Goal: Task Accomplishment & Management: Use online tool/utility

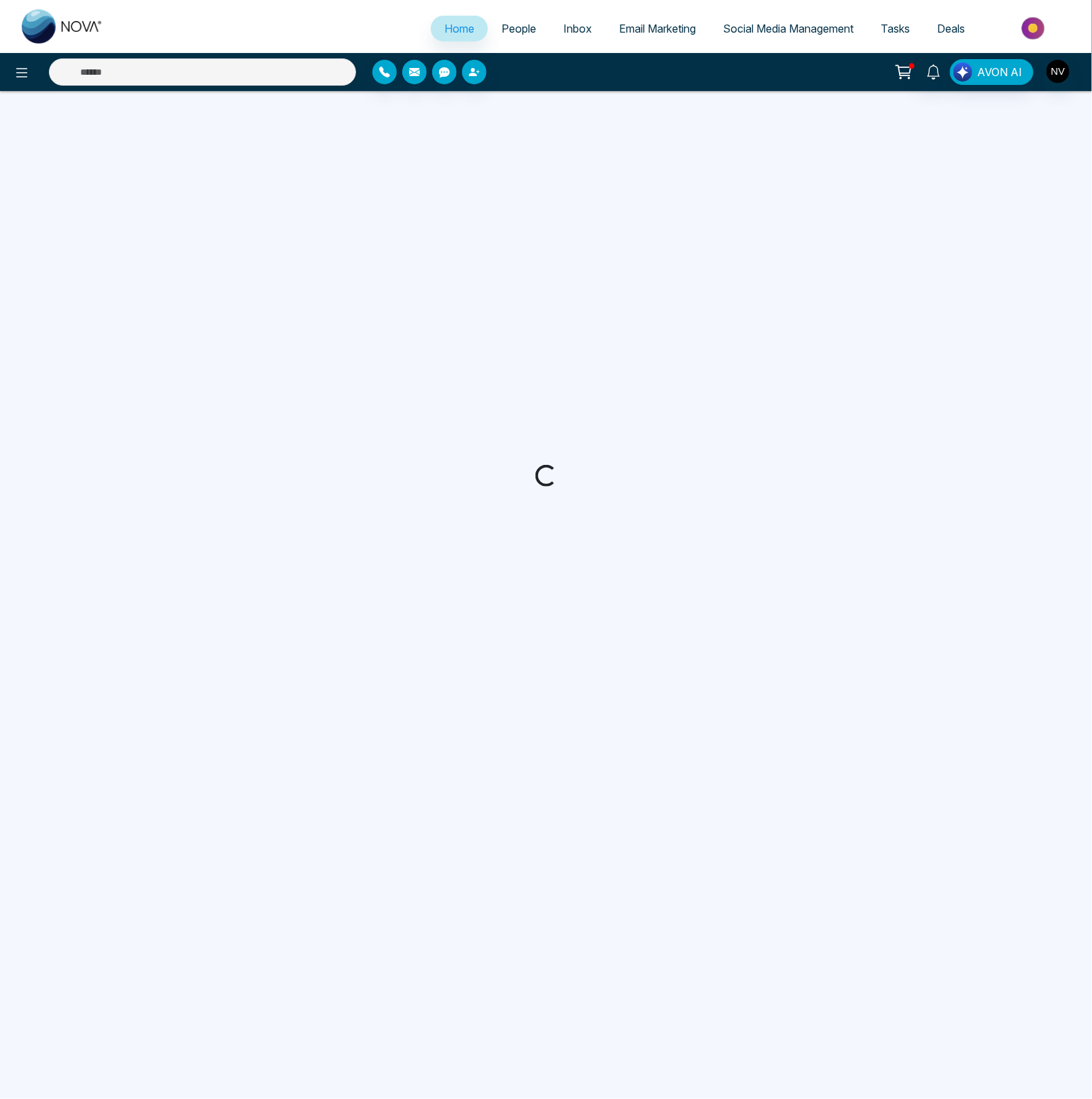
select select "*"
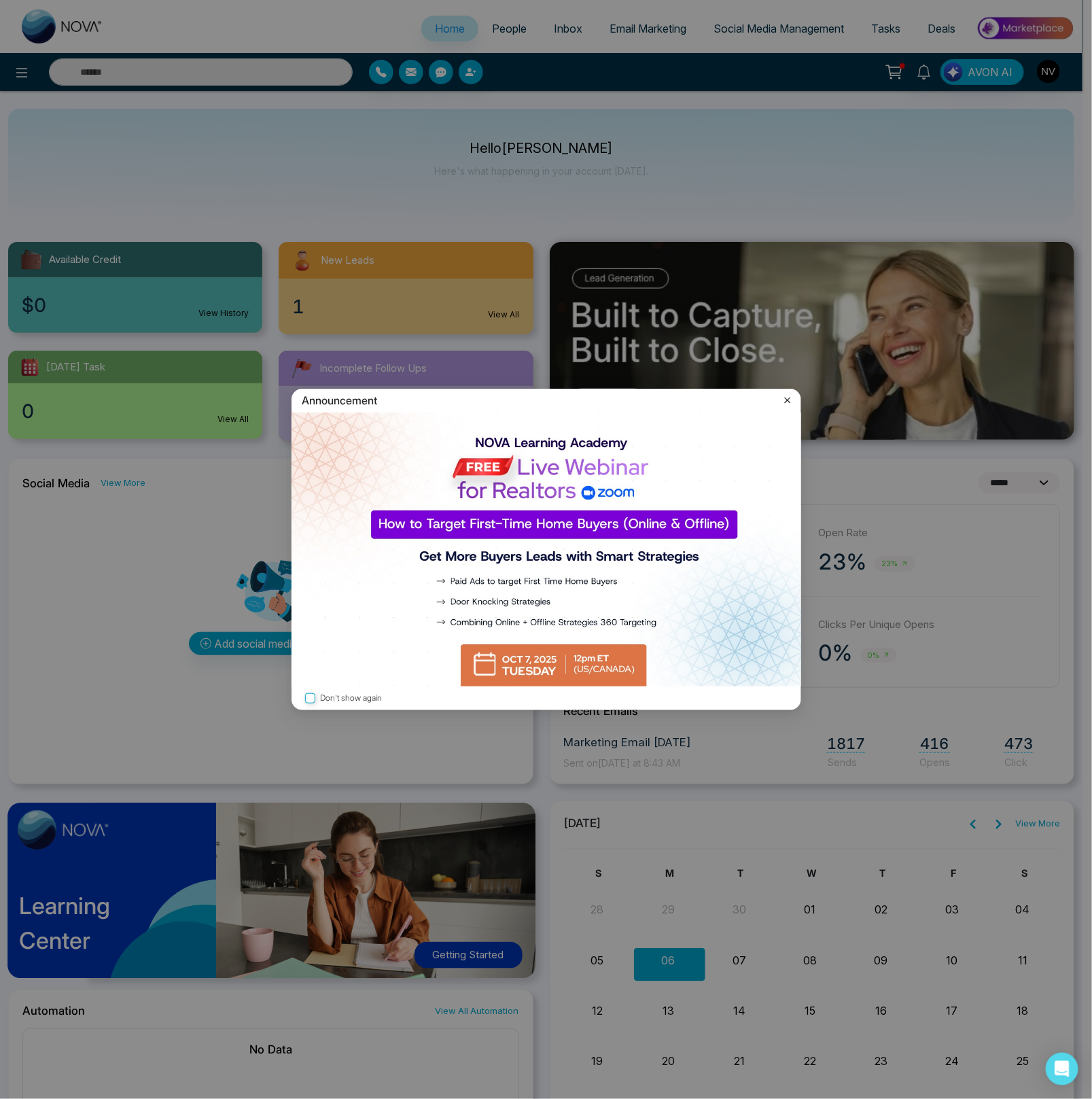
click at [786, 401] on icon at bounding box center [788, 401] width 14 height 14
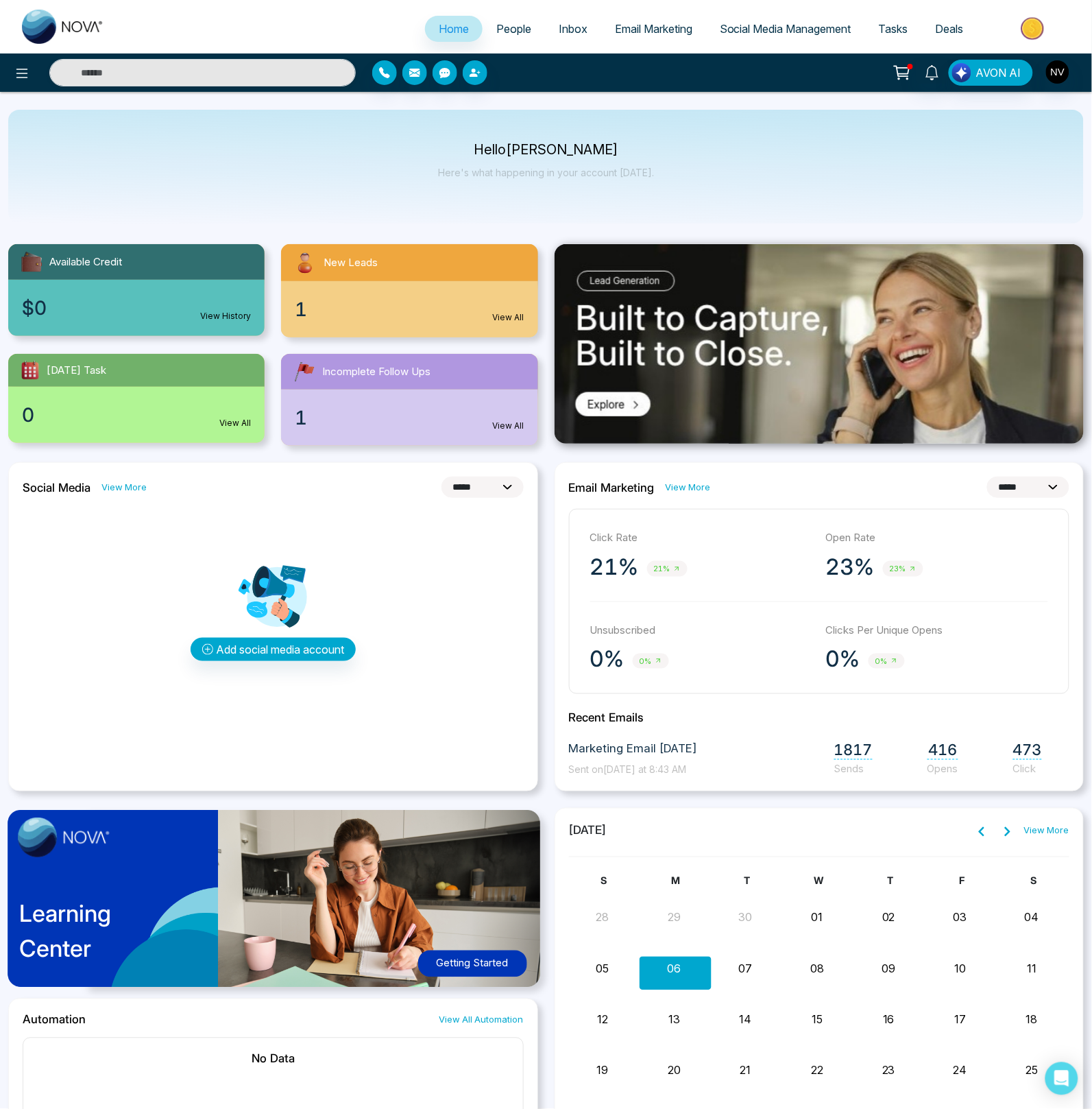
click at [510, 26] on span "People" at bounding box center [514, 29] width 35 height 14
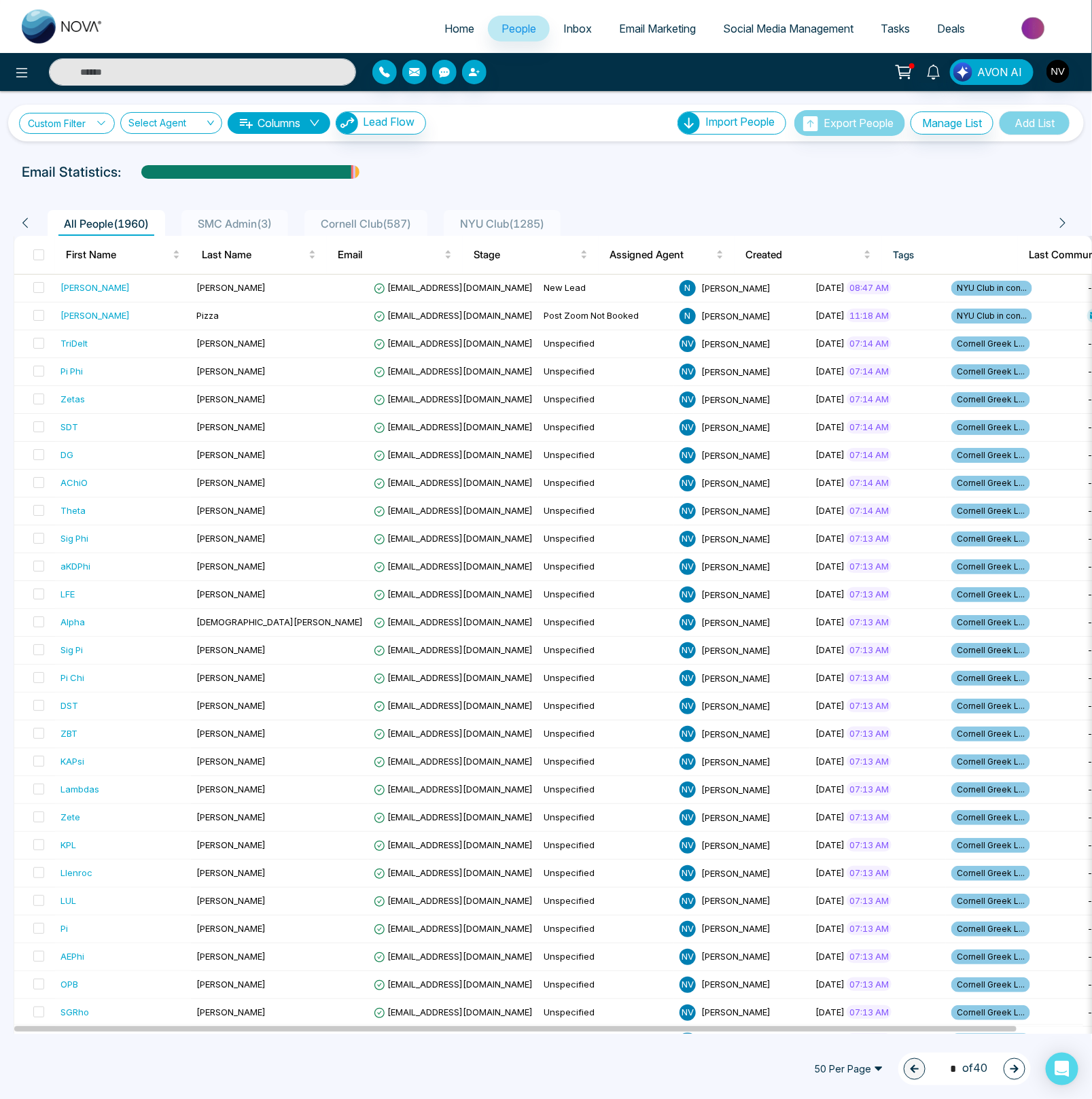
click at [72, 122] on link "Custom Filter" at bounding box center [67, 123] width 96 height 21
click at [72, 158] on input "search" at bounding box center [95, 154] width 110 height 20
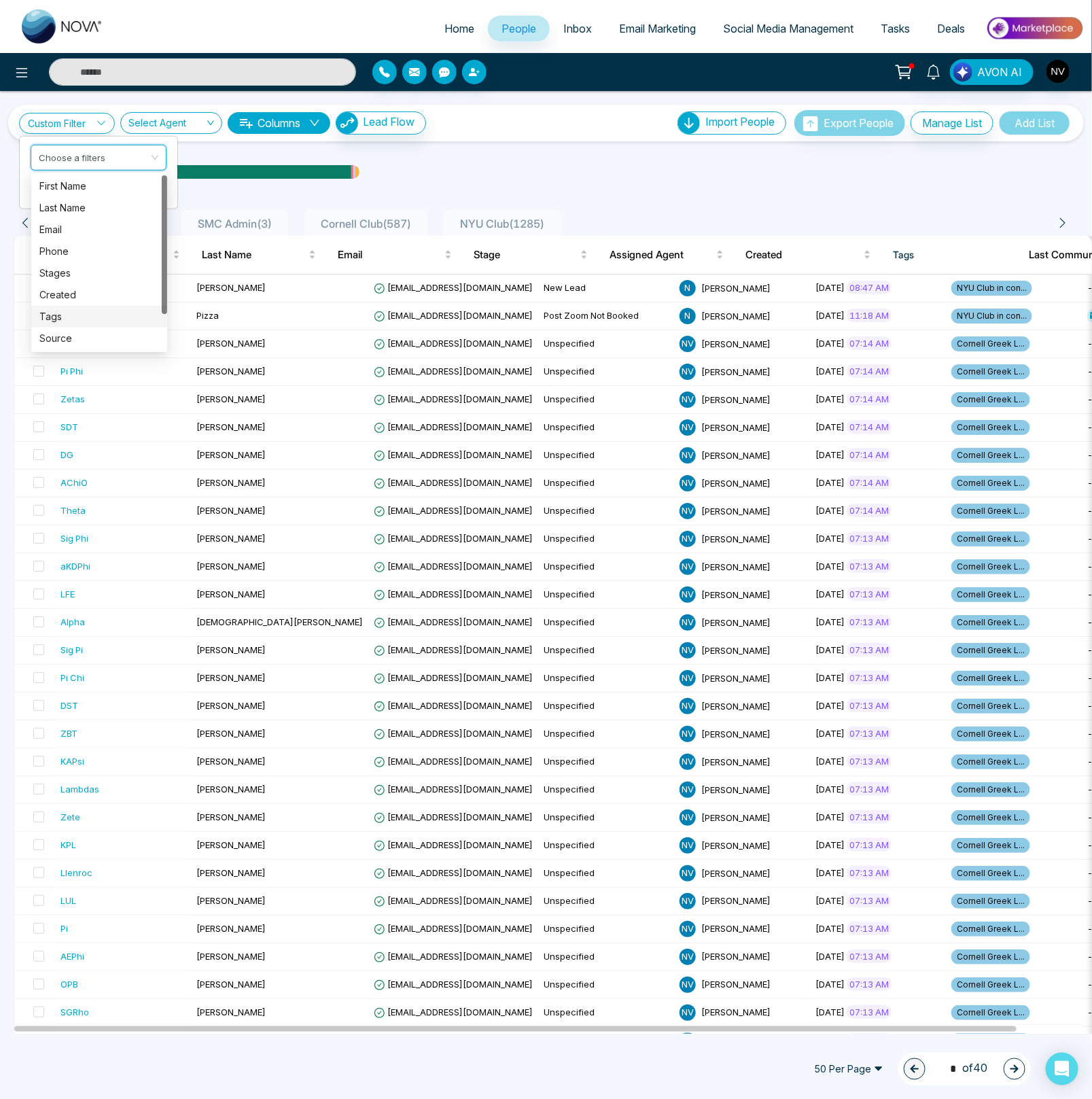
click at [73, 314] on div "Tags" at bounding box center [99, 316] width 120 height 15
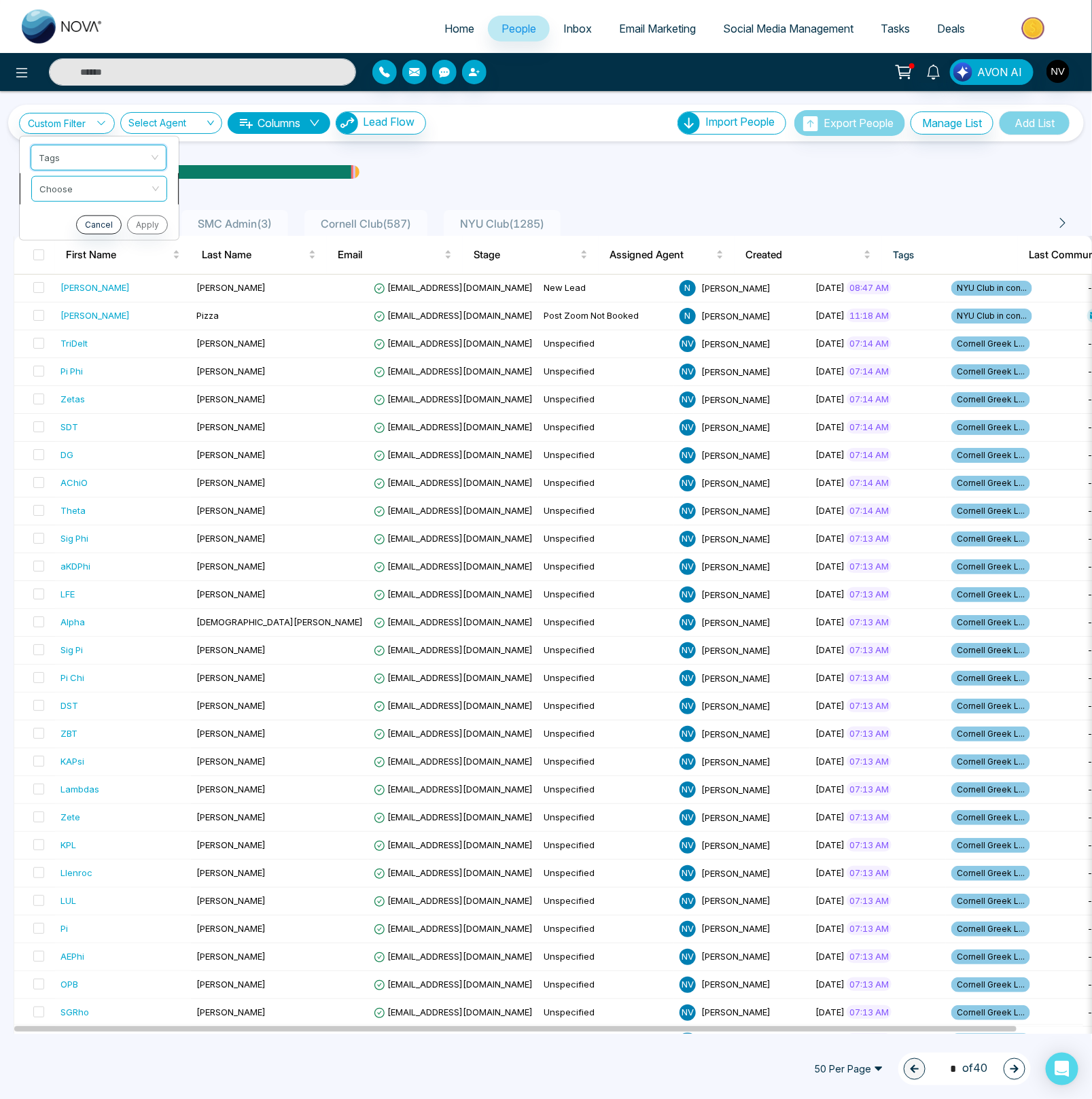
click at [84, 197] on span at bounding box center [95, 188] width 110 height 24
click at [73, 218] on div "include" at bounding box center [99, 217] width 120 height 15
click at [77, 217] on input "search" at bounding box center [95, 217] width 110 height 20
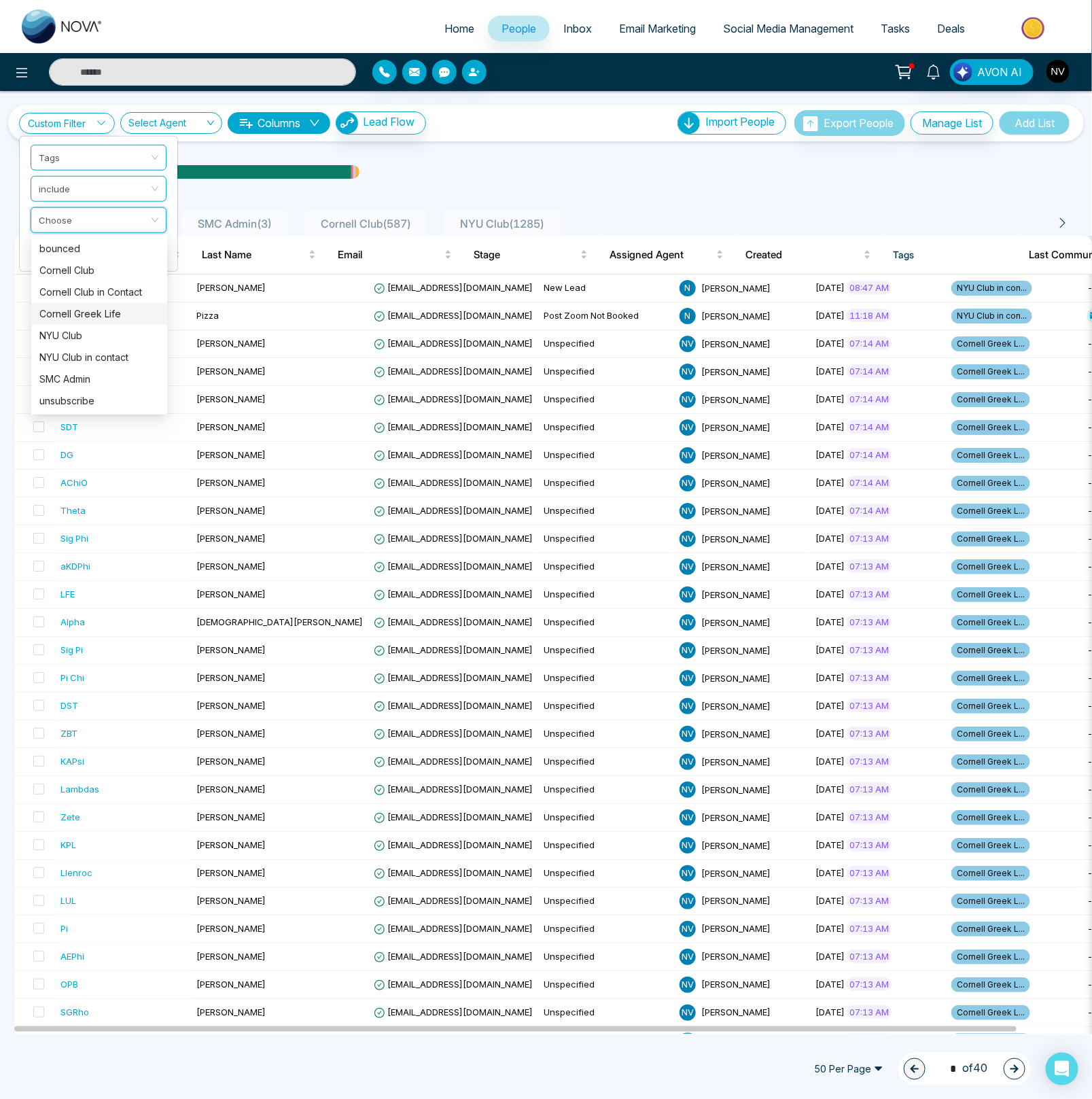
click at [78, 307] on div "Cornell Greek Life" at bounding box center [99, 314] width 120 height 15
click at [145, 256] on button "Apply" at bounding box center [146, 255] width 41 height 19
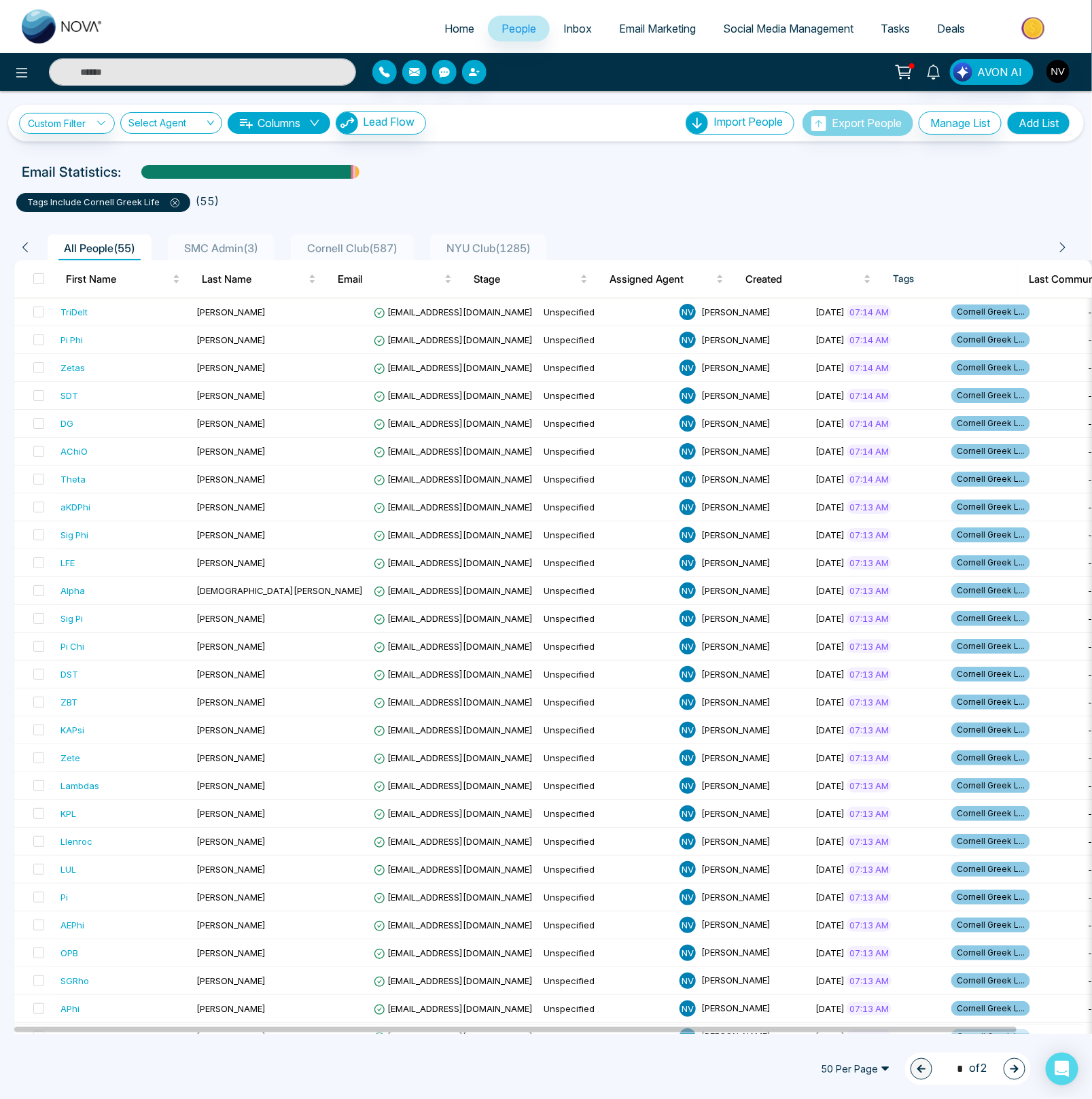
click at [519, 190] on ul "tags include Cornell Greek Life ( 55 )" at bounding box center [545, 200] width 1059 height 24
click at [1018, 121] on button "Add List" at bounding box center [1038, 122] width 63 height 23
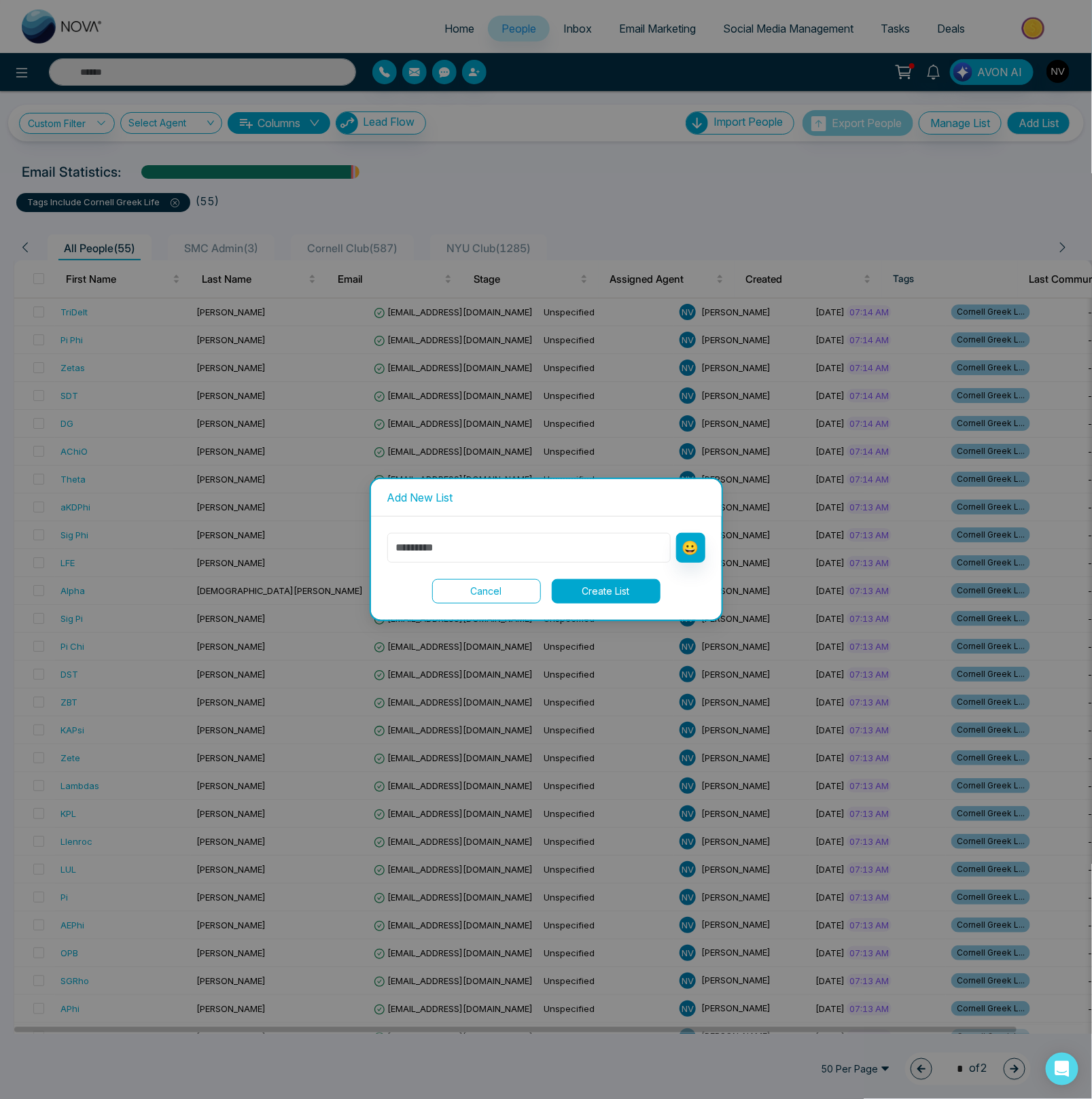
click at [458, 559] on input "text" at bounding box center [529, 547] width 283 height 30
type input "*"
type input "**********"
click at [599, 584] on button "Create List" at bounding box center [606, 591] width 109 height 24
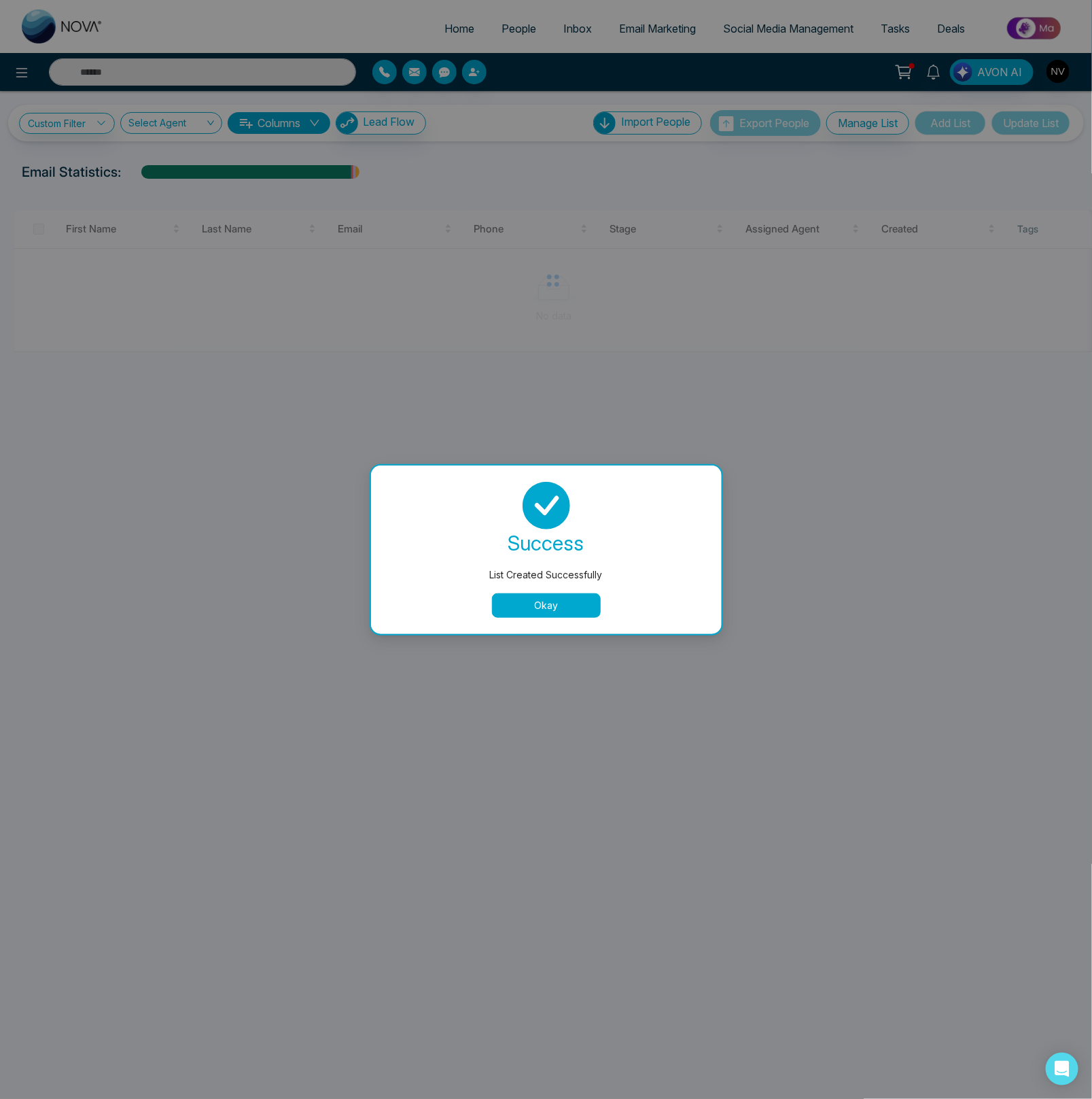
click at [577, 602] on button "Okay" at bounding box center [546, 605] width 109 height 24
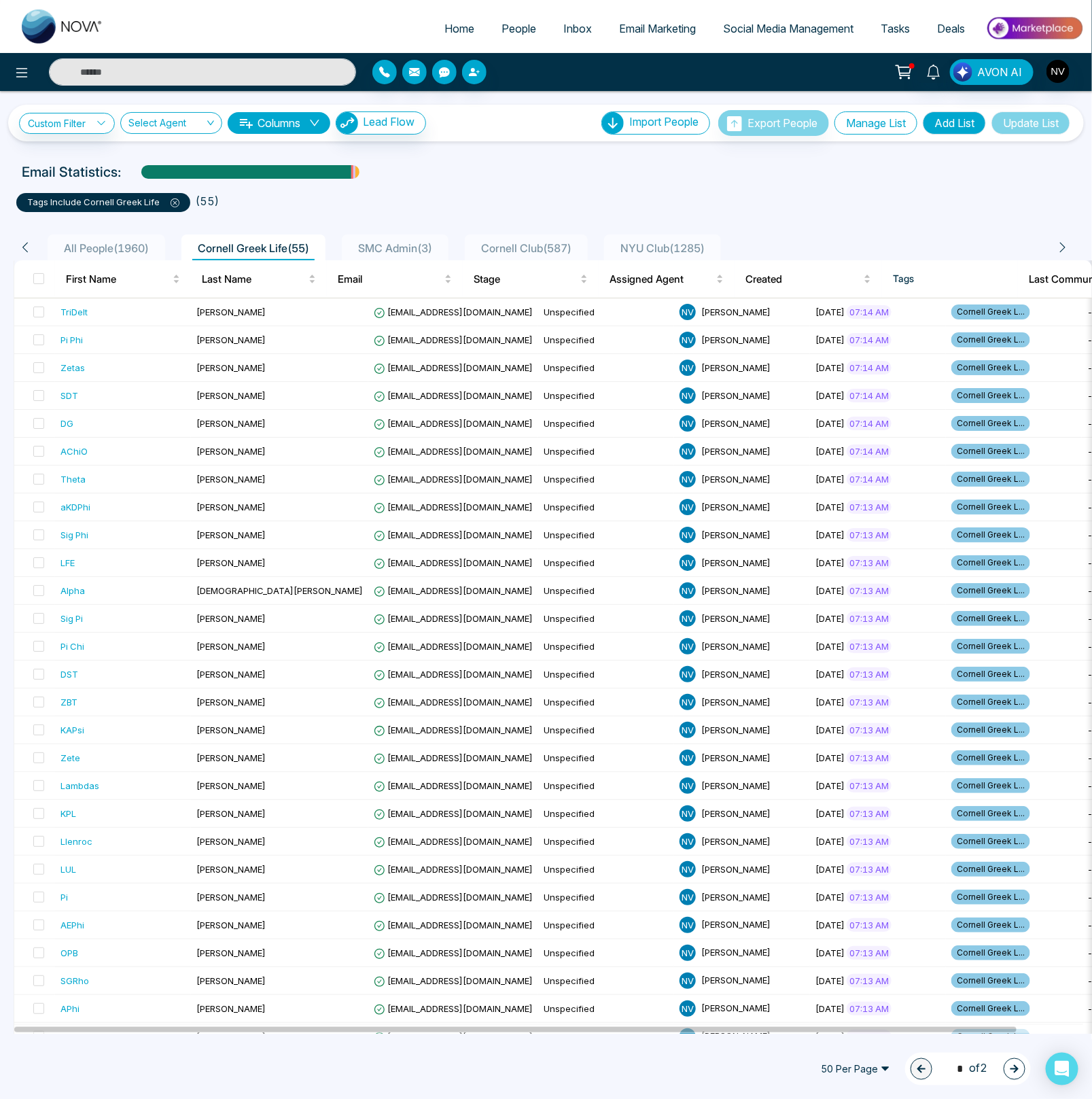
click at [846, 127] on button "Manage List" at bounding box center [876, 122] width 83 height 23
click at [84, 125] on link "Custom Filter" at bounding box center [67, 123] width 96 height 21
click at [82, 151] on input "search" at bounding box center [95, 154] width 110 height 20
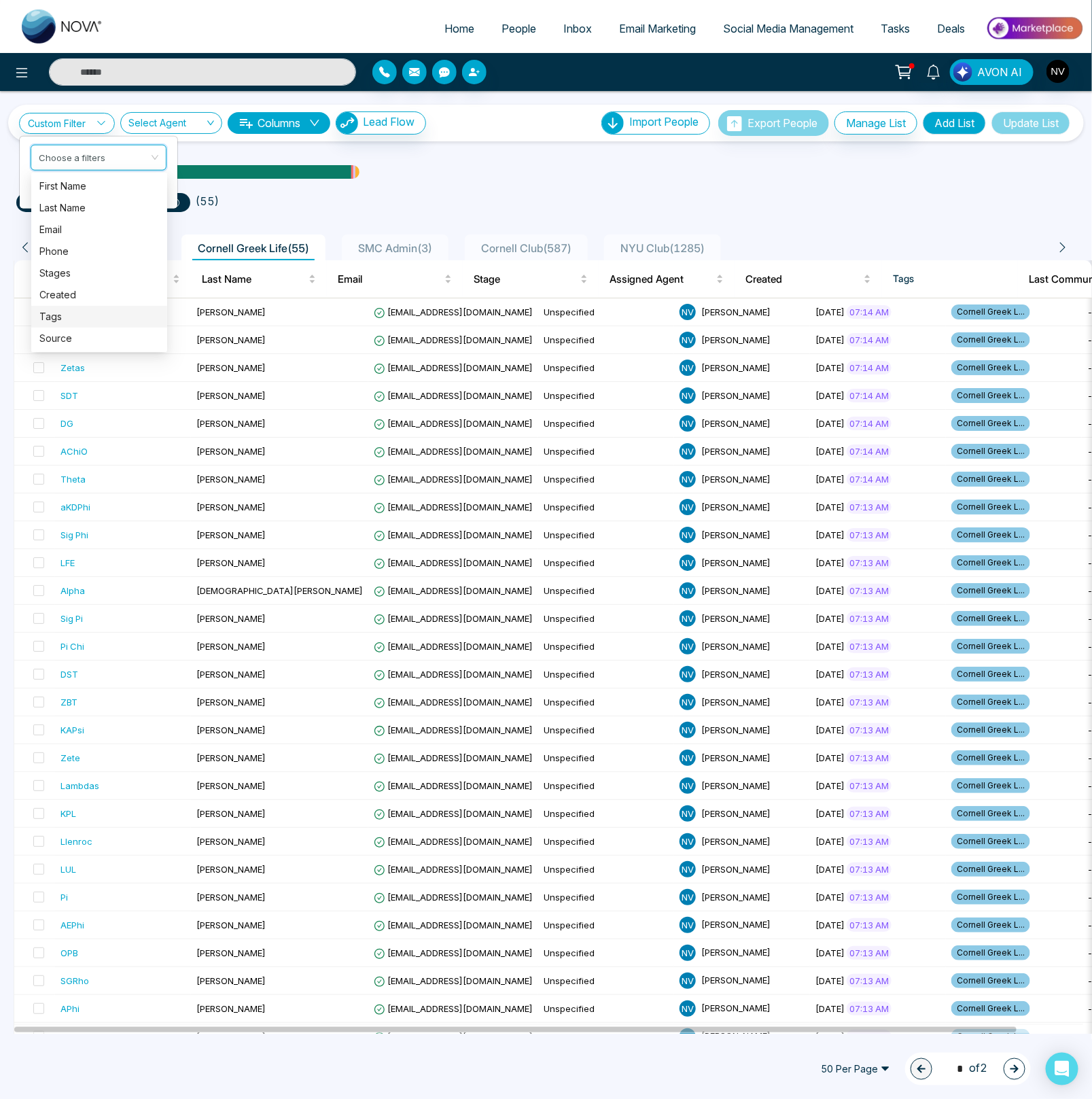
click at [67, 314] on div "Tags" at bounding box center [99, 316] width 120 height 15
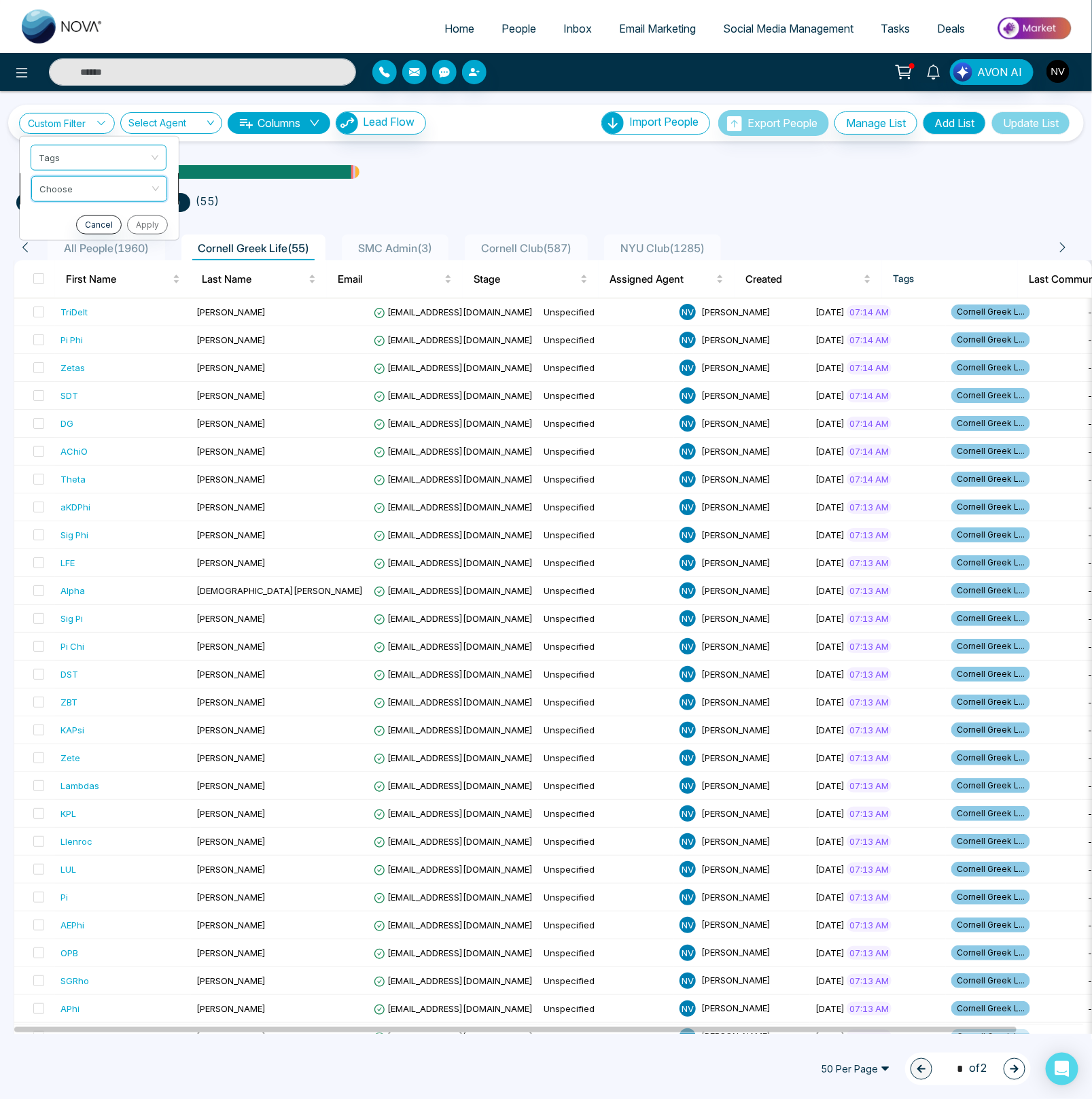
click at [81, 182] on input "search" at bounding box center [95, 186] width 110 height 20
click at [76, 219] on div "include" at bounding box center [99, 217] width 120 height 15
click at [79, 210] on input "search" at bounding box center [95, 217] width 110 height 20
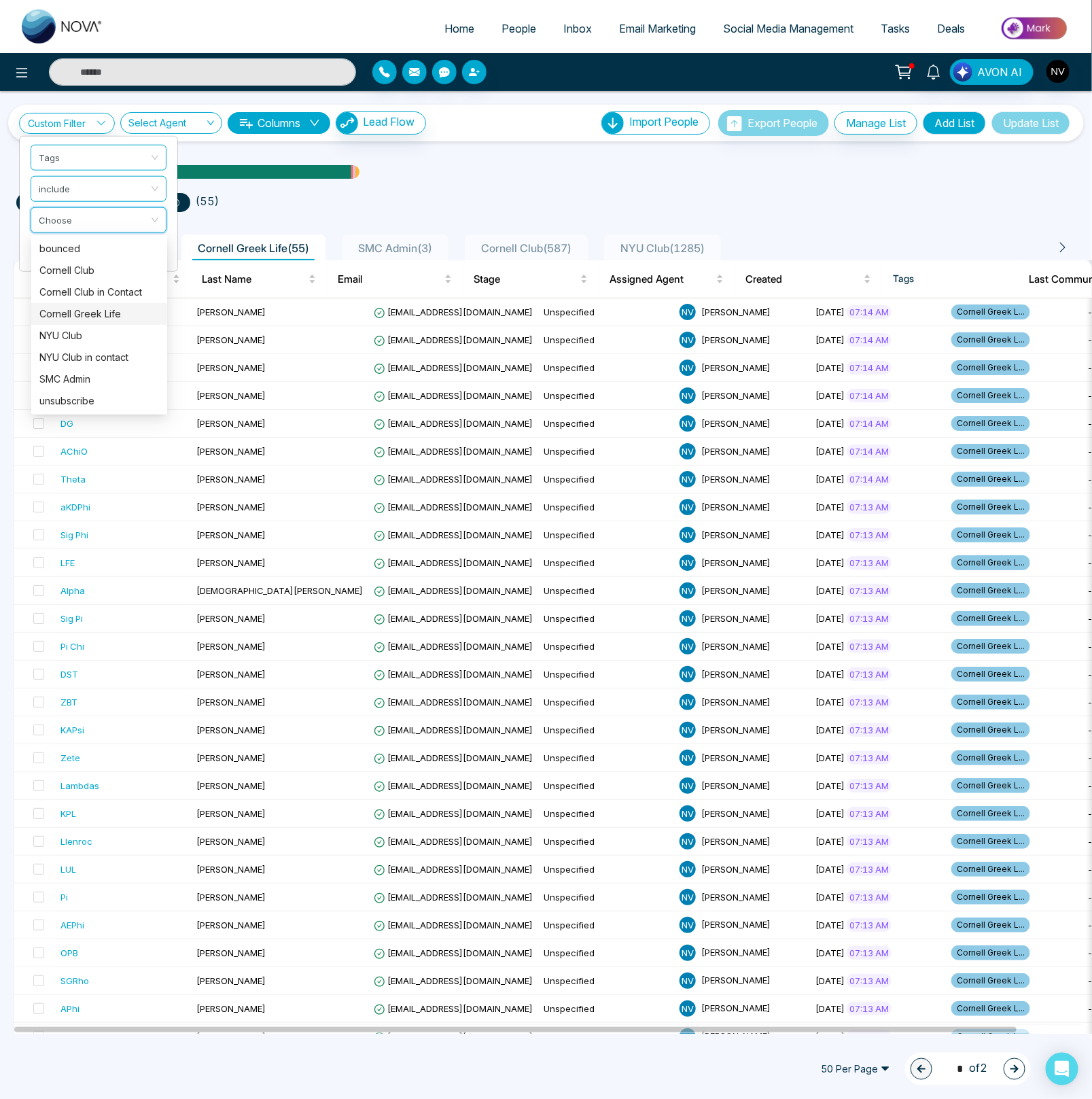
click at [502, 192] on ul "tags include Cornell Greek Life ( 55 )" at bounding box center [545, 200] width 1059 height 24
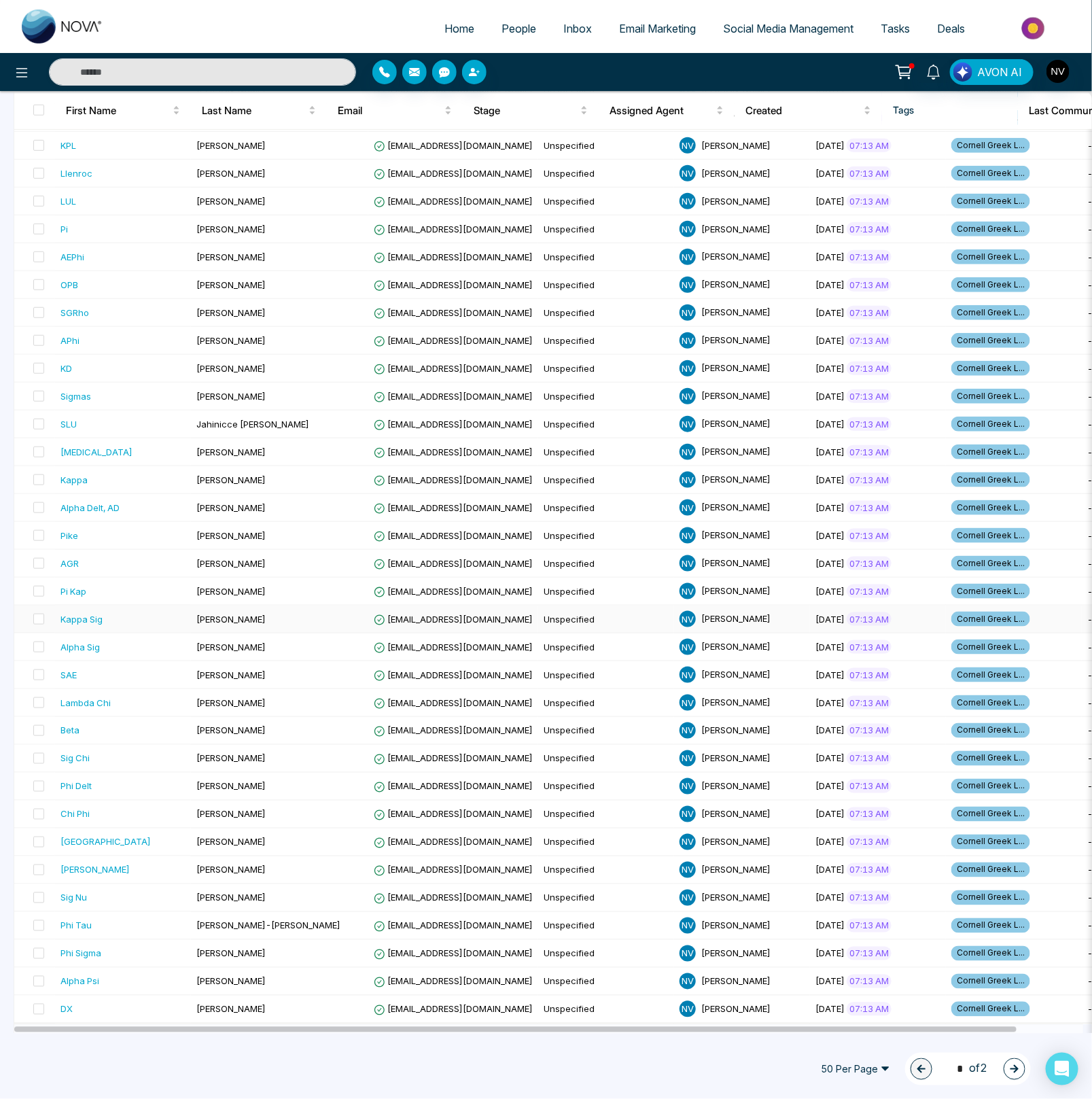
scroll to position [675, 0]
click at [1012, 1071] on icon "button" at bounding box center [1015, 1069] width 10 height 10
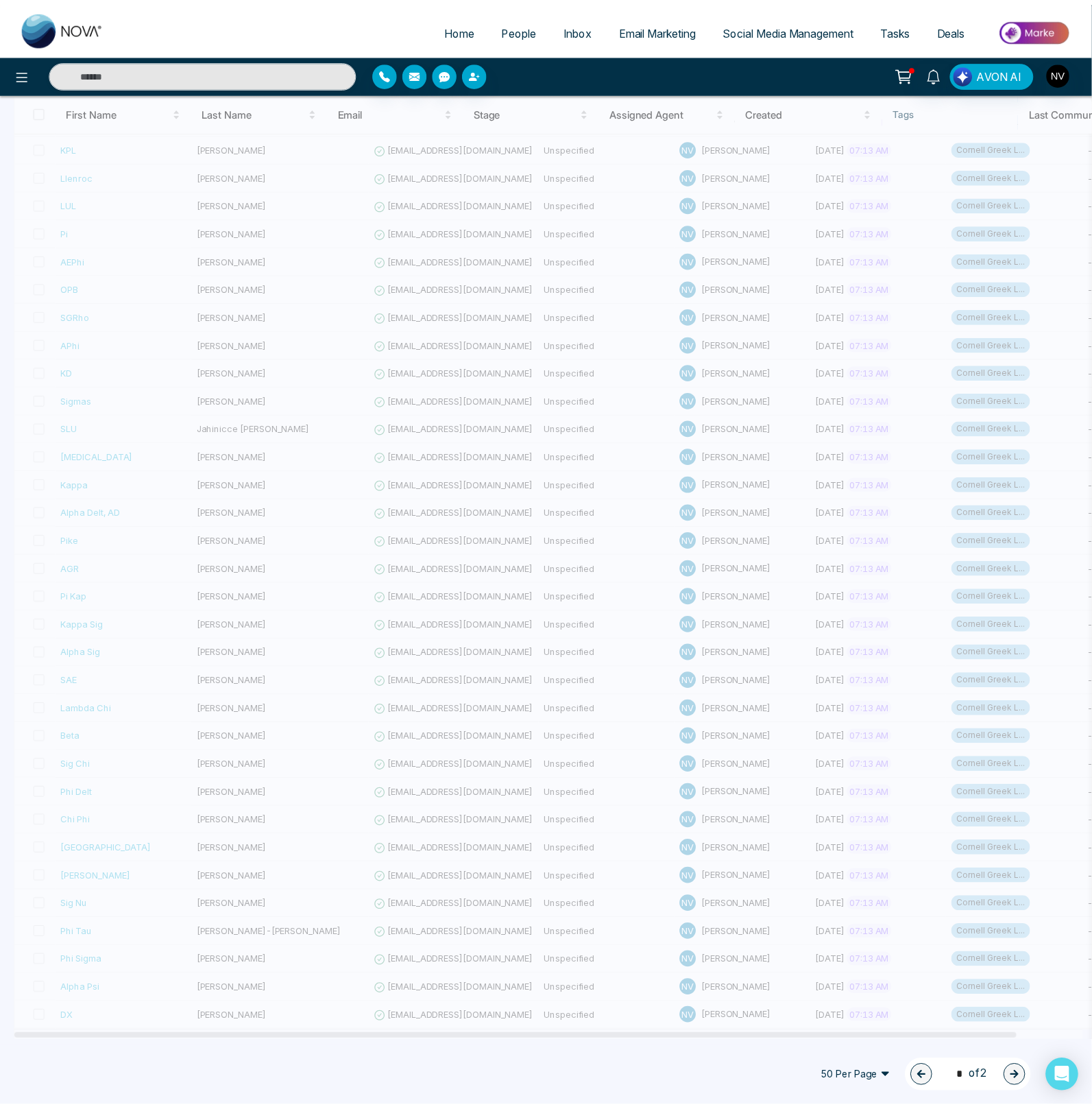
scroll to position [0, 0]
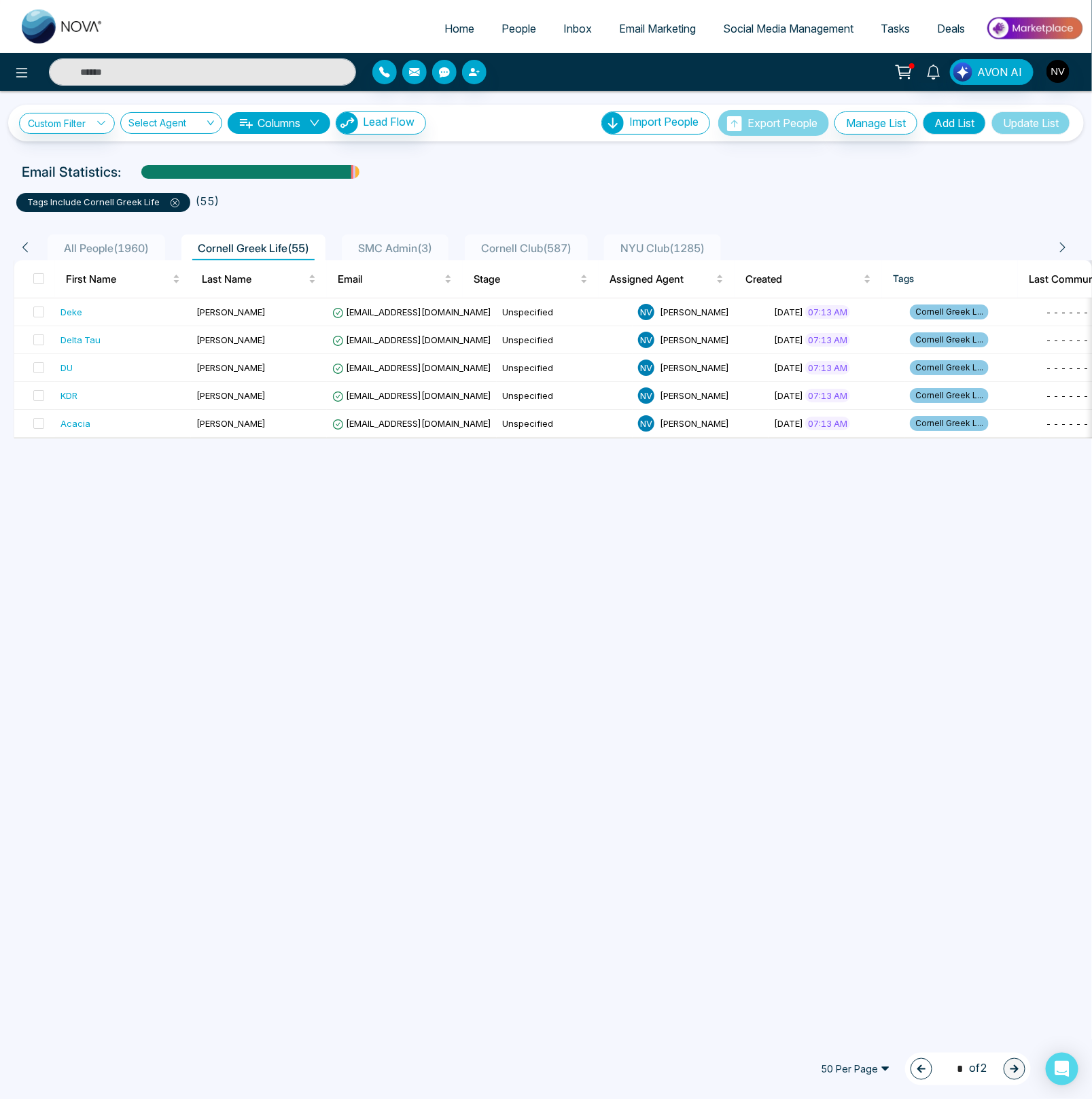
click at [917, 1066] on icon "button" at bounding box center [922, 1069] width 10 height 10
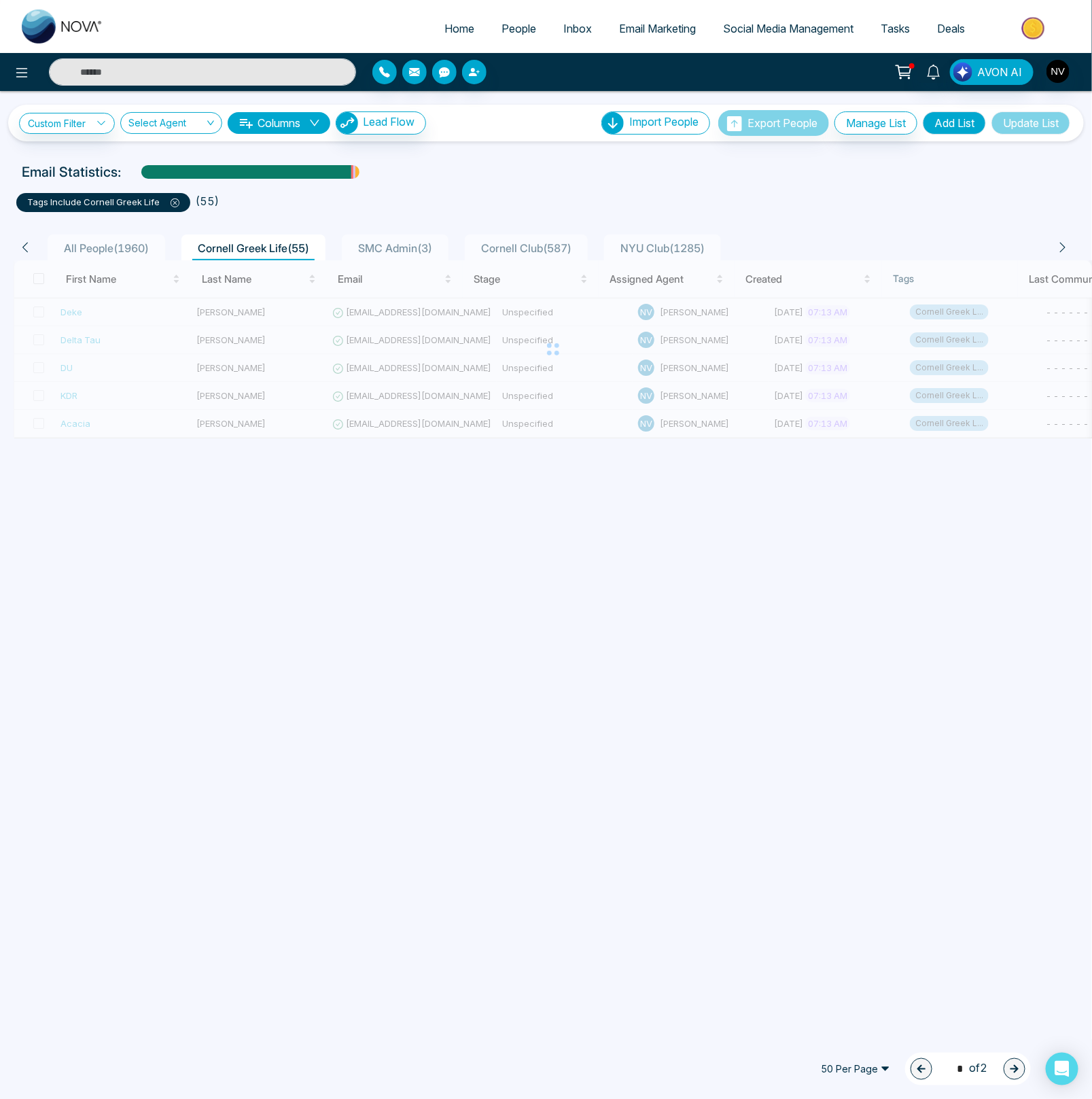
type input "*"
click at [74, 122] on link "Custom Filter" at bounding box center [67, 123] width 96 height 21
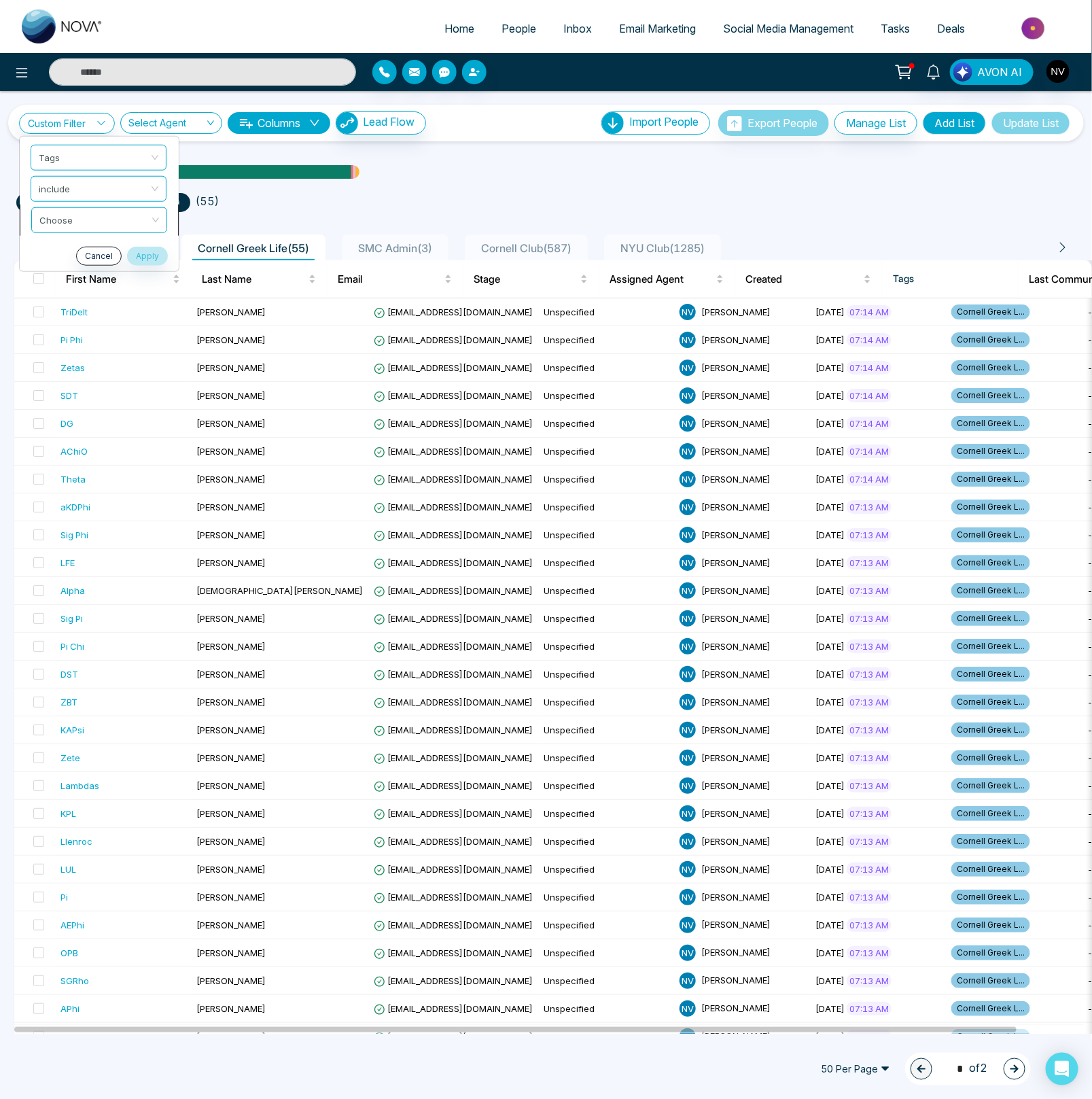
click at [74, 220] on input "search" at bounding box center [95, 217] width 110 height 20
click at [371, 217] on div "All People ( 1960 ) Cornell Greek Life ( 55 ) SMC Admin ( 3 ) Cornell Club ( 58…" at bounding box center [546, 957] width 1076 height 1491
click at [654, 23] on span "Email Marketing" at bounding box center [657, 29] width 77 height 14
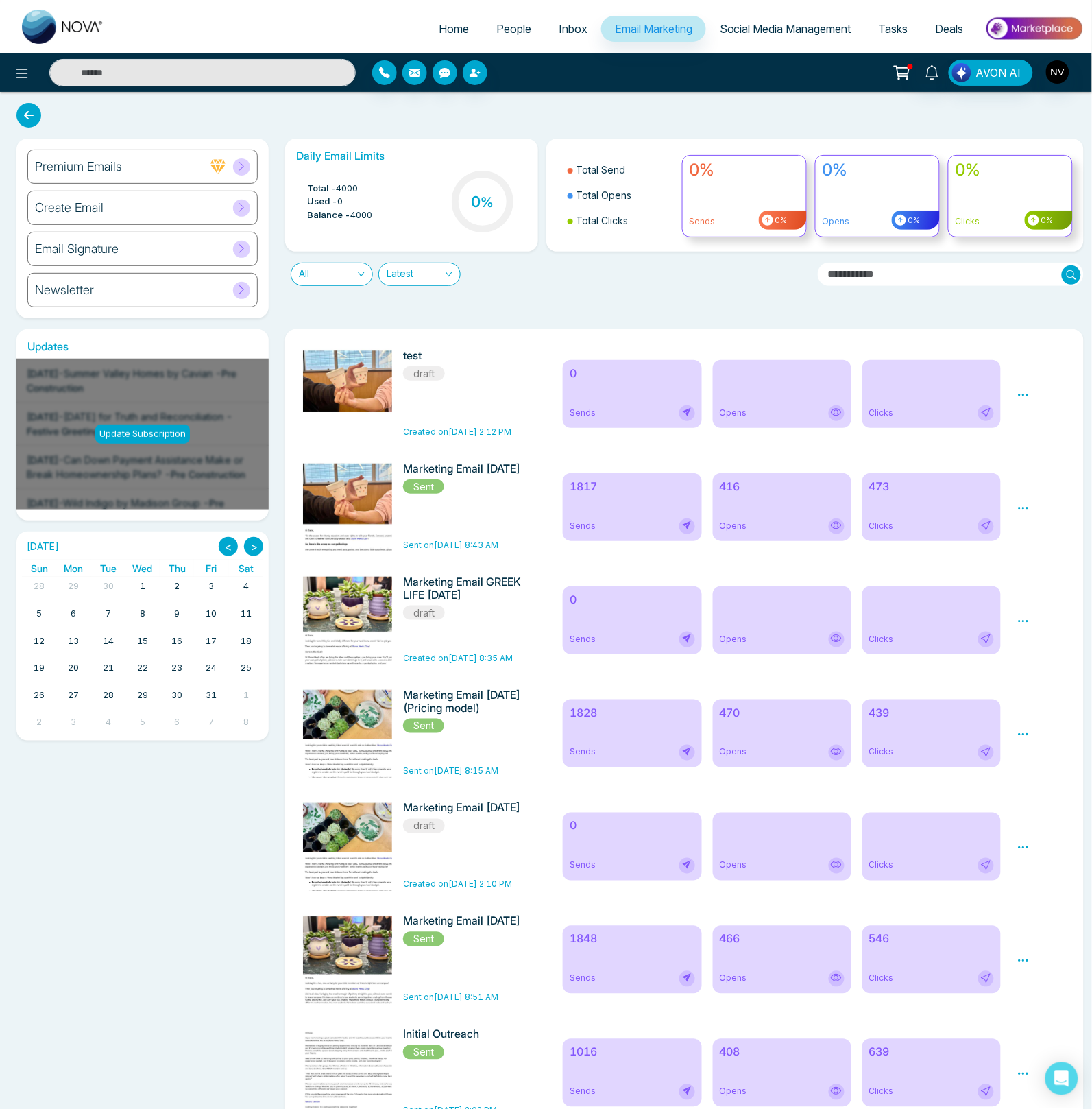
click at [1023, 622] on icon at bounding box center [1024, 621] width 13 height 13
click at [1041, 665] on link "Edit" at bounding box center [1037, 660] width 16 height 12
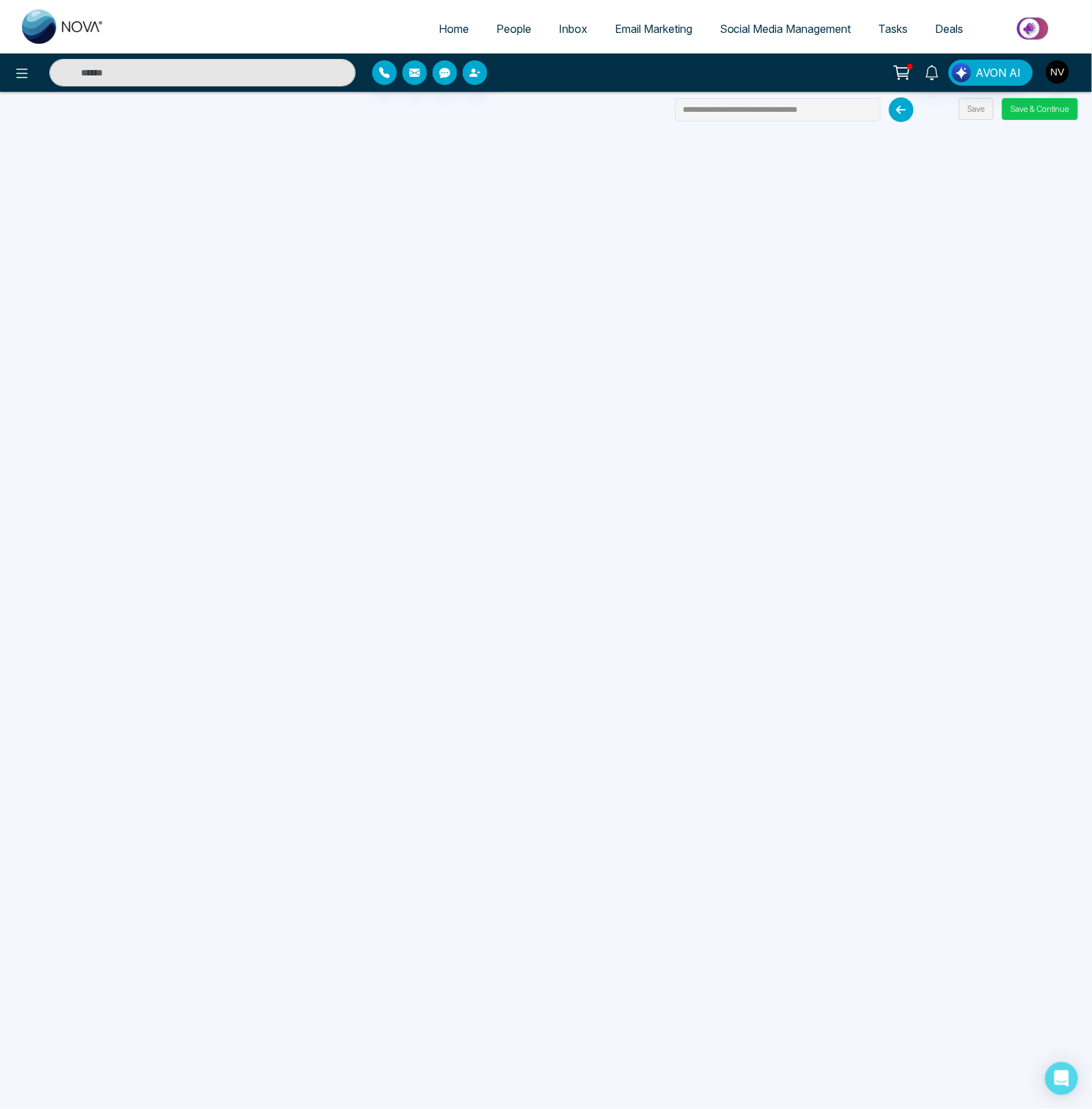
click at [1039, 111] on button "Save & Continue" at bounding box center [1040, 109] width 76 height 22
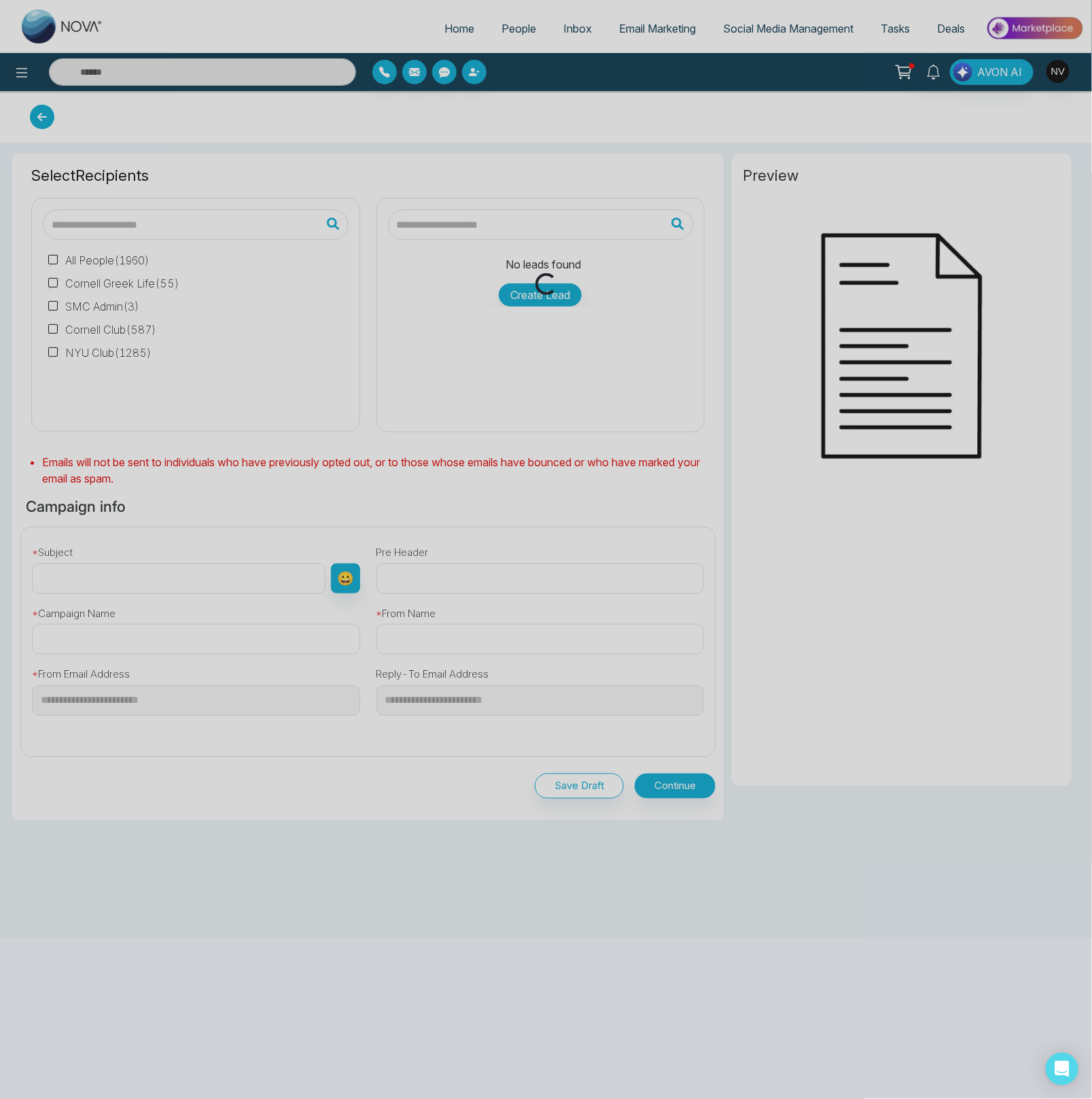
type input "**********"
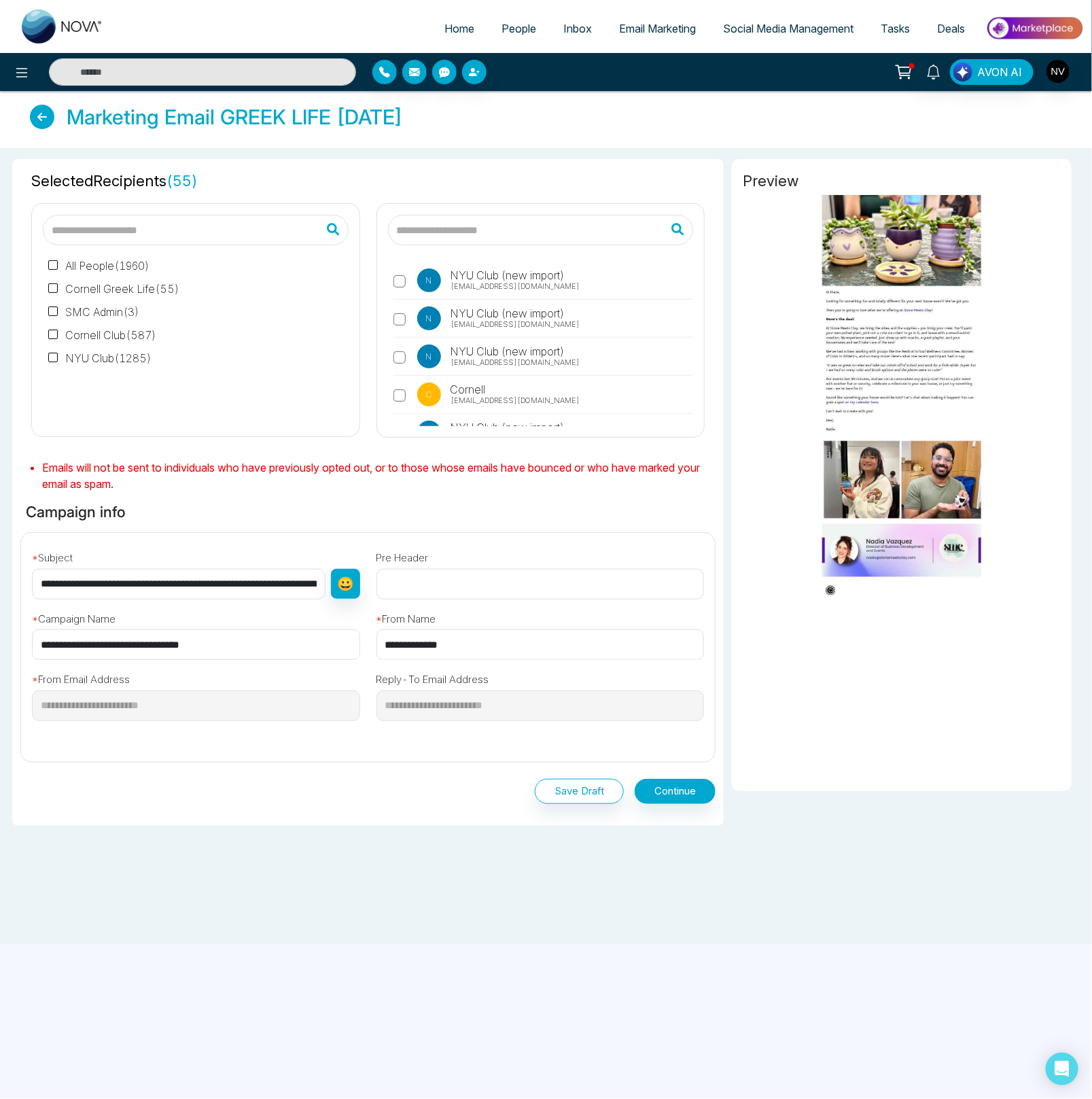
drag, startPoint x: 488, startPoint y: 640, endPoint x: 327, endPoint y: 636, distance: 161.0
click at [327, 636] on div "**********" at bounding box center [368, 642] width 710 height 218
type input "**********"
click at [505, 612] on div "**********" at bounding box center [540, 630] width 344 height 61
click at [661, 789] on button "Continue" at bounding box center [675, 792] width 81 height 25
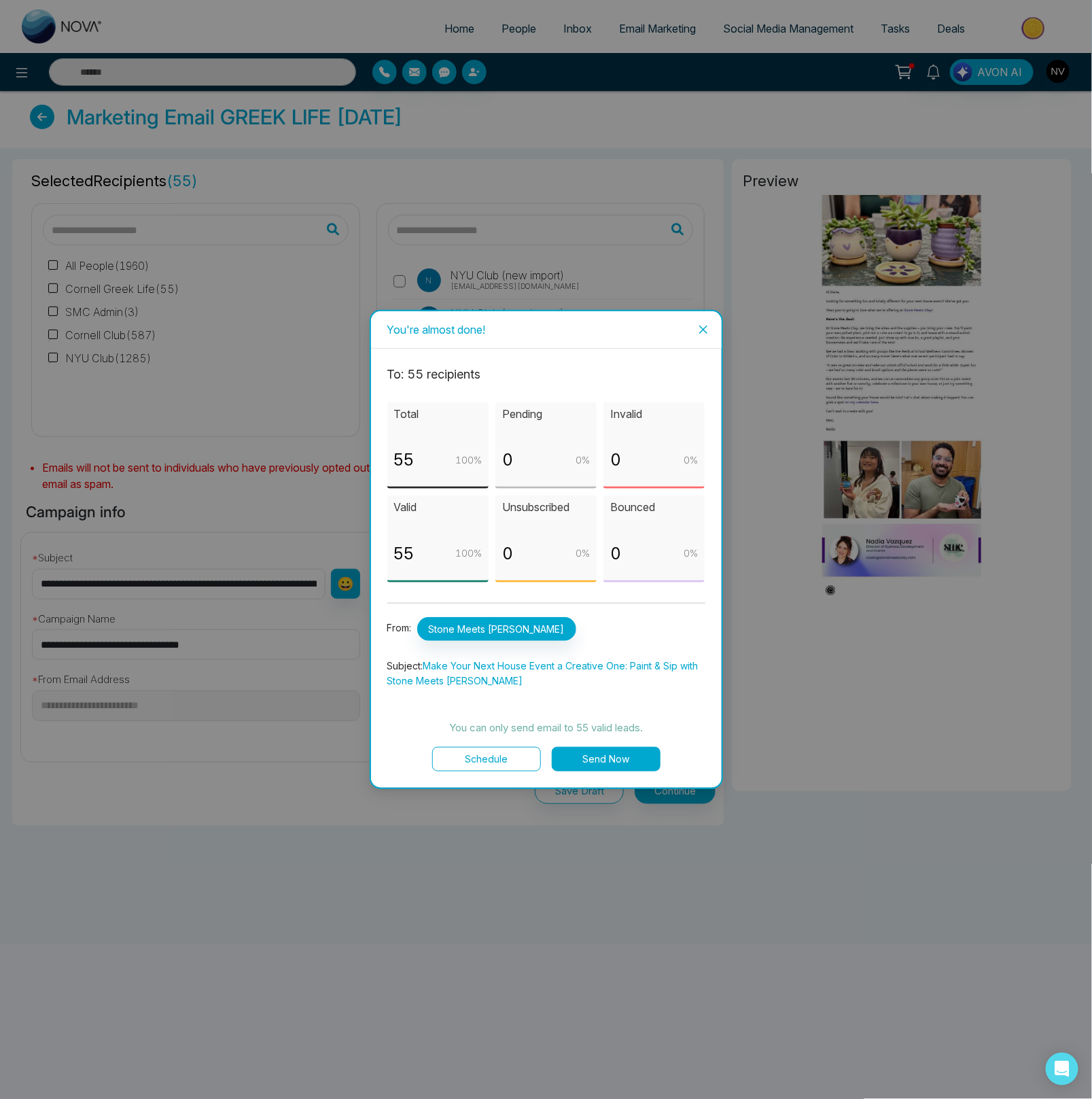
click at [634, 753] on button "Send Now" at bounding box center [606, 759] width 109 height 24
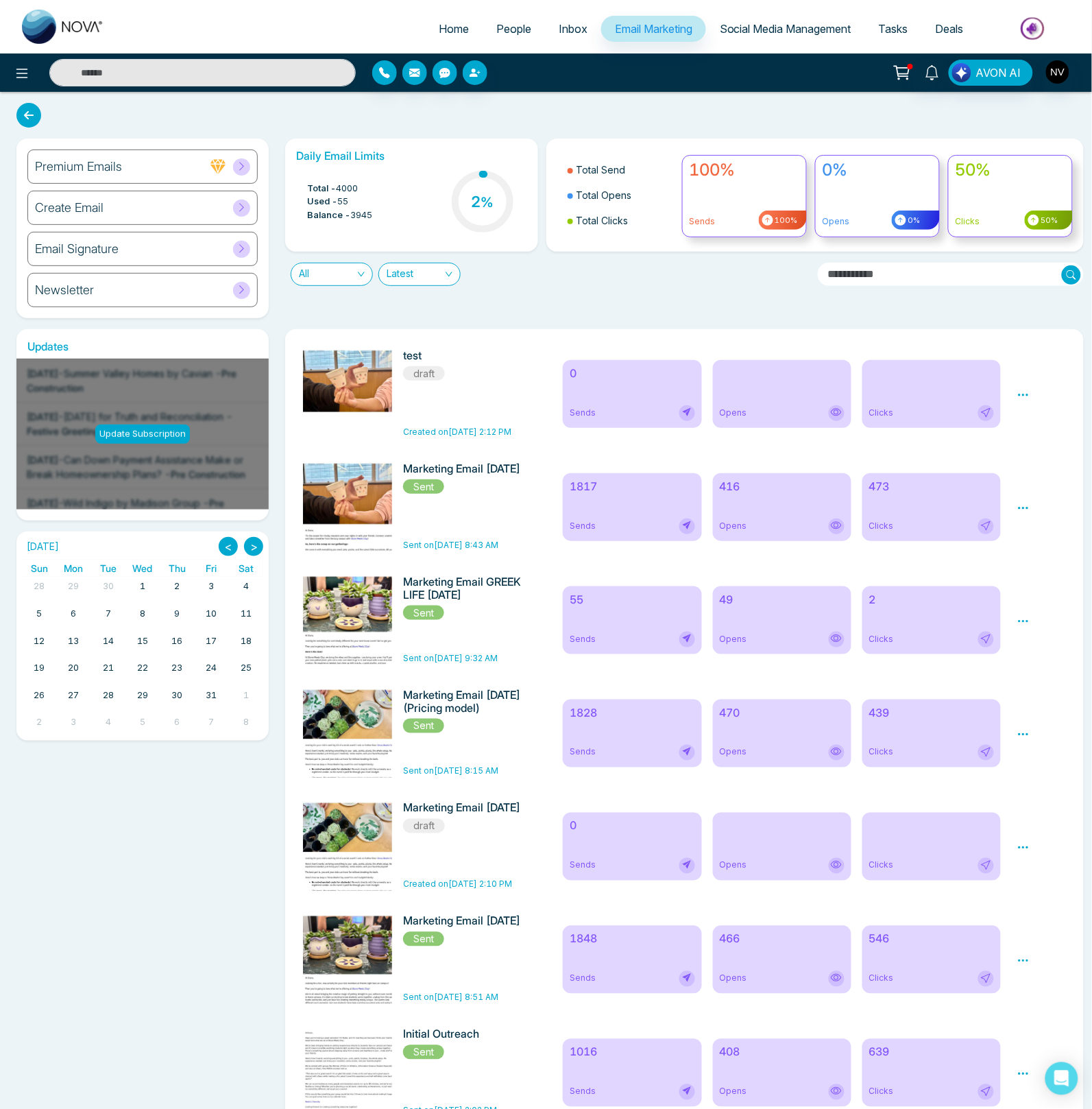
click at [1025, 397] on icon at bounding box center [1024, 395] width 13 height 13
click at [1033, 452] on span "Delete" at bounding box center [1044, 454] width 30 height 12
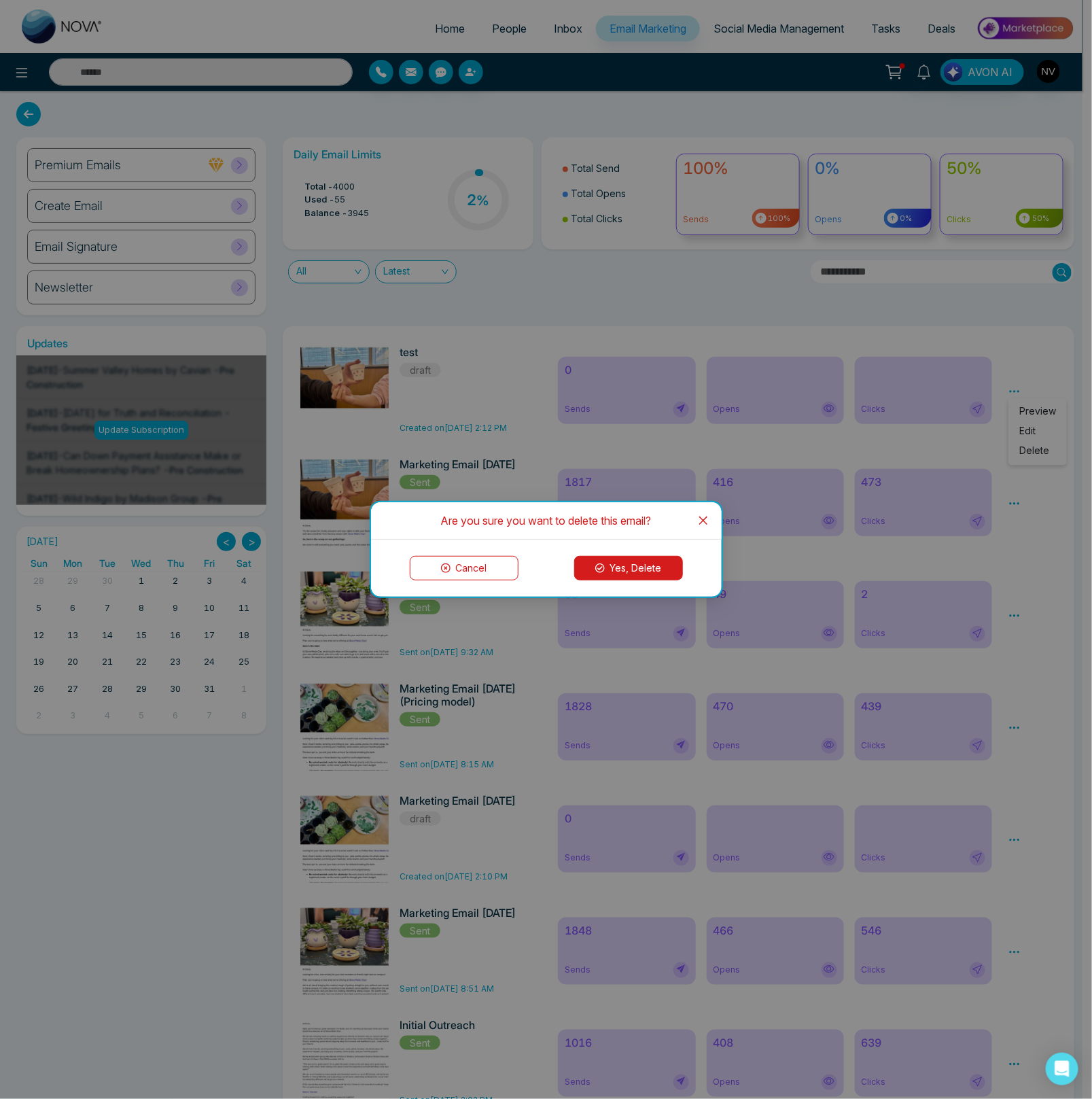
click at [658, 578] on button "Yes, Delete" at bounding box center [629, 568] width 109 height 24
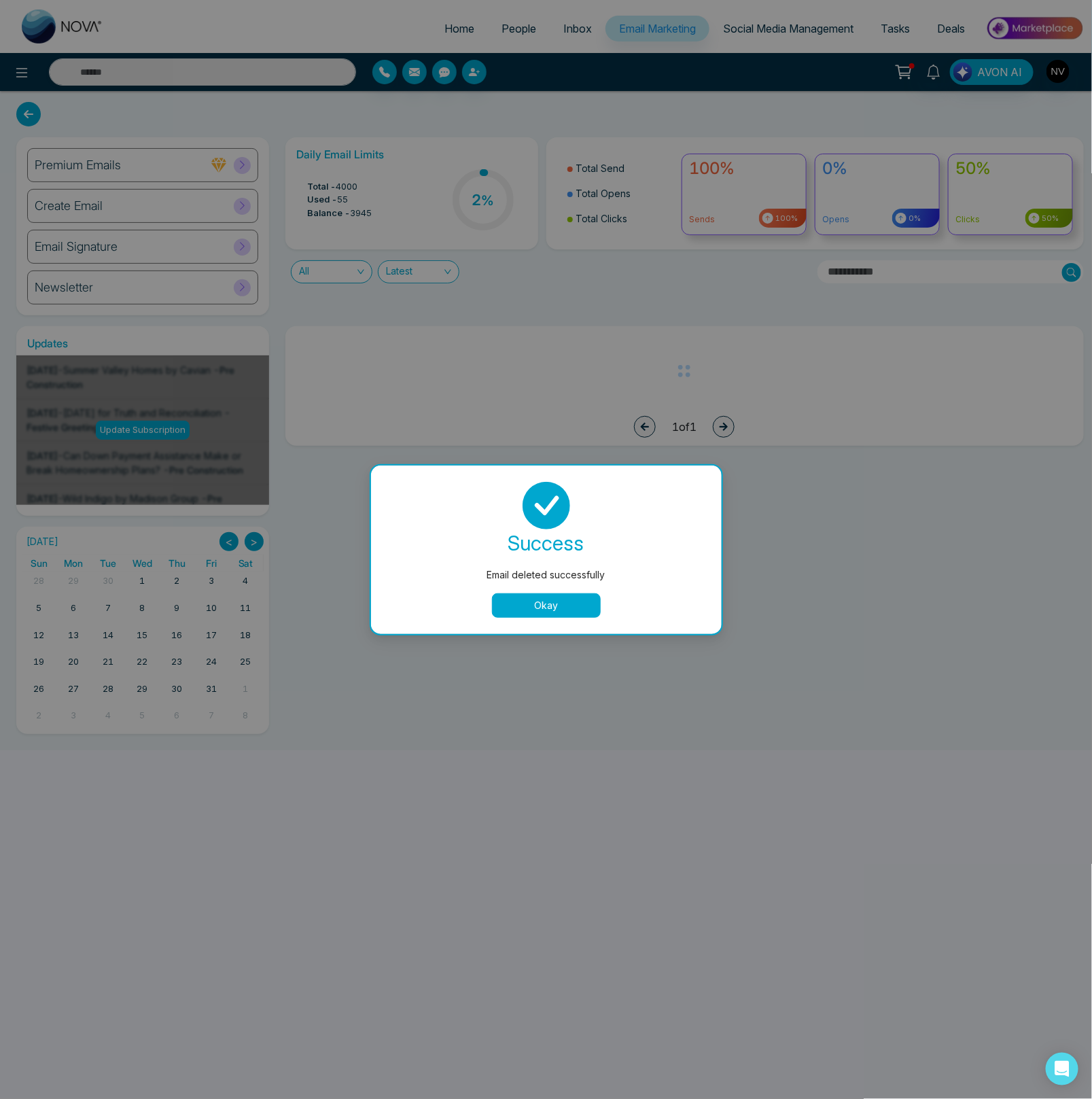
click at [593, 602] on button "Okay" at bounding box center [546, 605] width 109 height 24
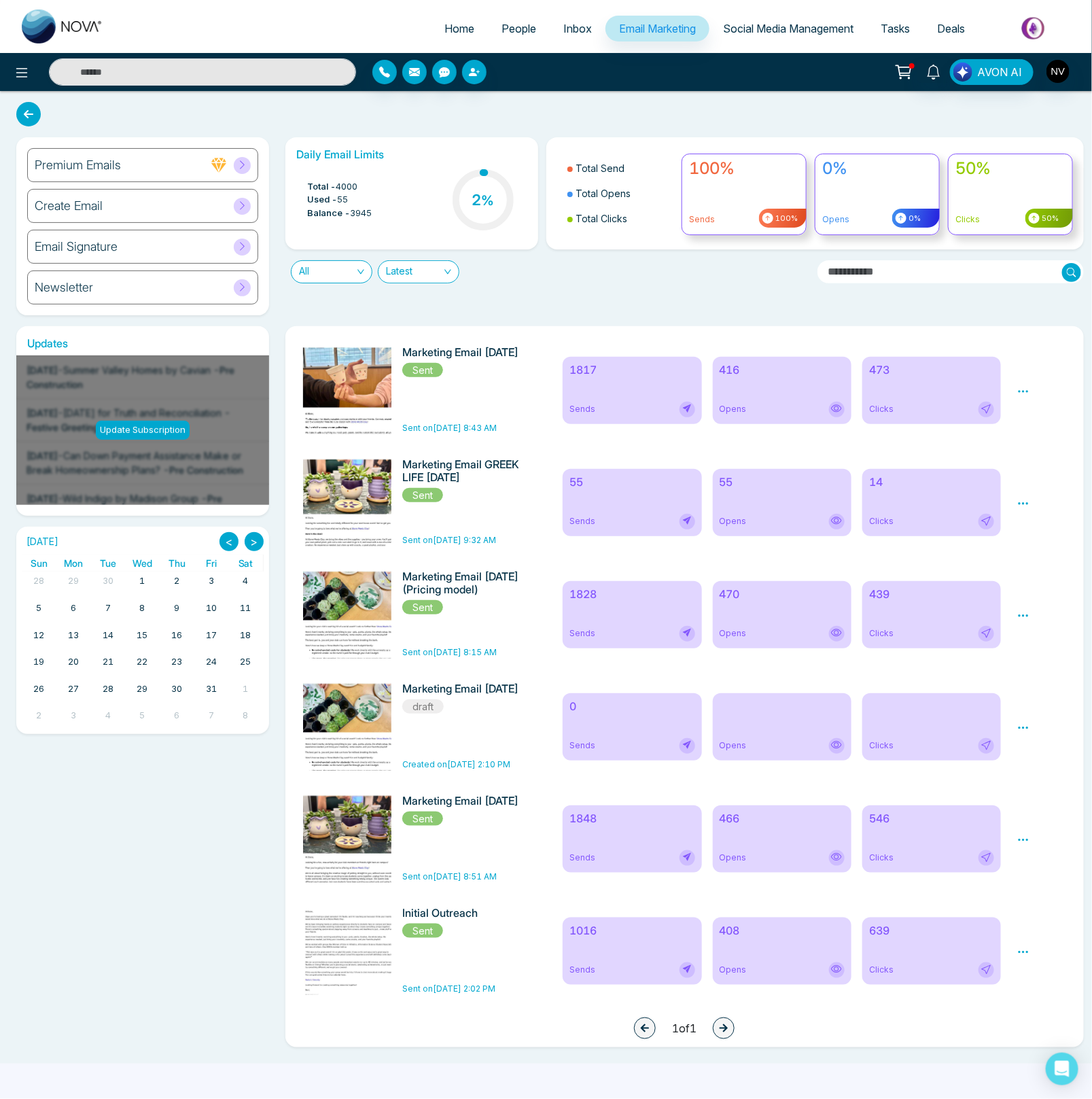
click at [547, 373] on div "Marketing Email [DATE] Sent Sent on [DATE] 8:43 AM" at bounding box center [424, 390] width 259 height 88
click at [1022, 395] on icon at bounding box center [1024, 392] width 13 height 13
click at [1038, 426] on link "Analytics" at bounding box center [1047, 431] width 40 height 12
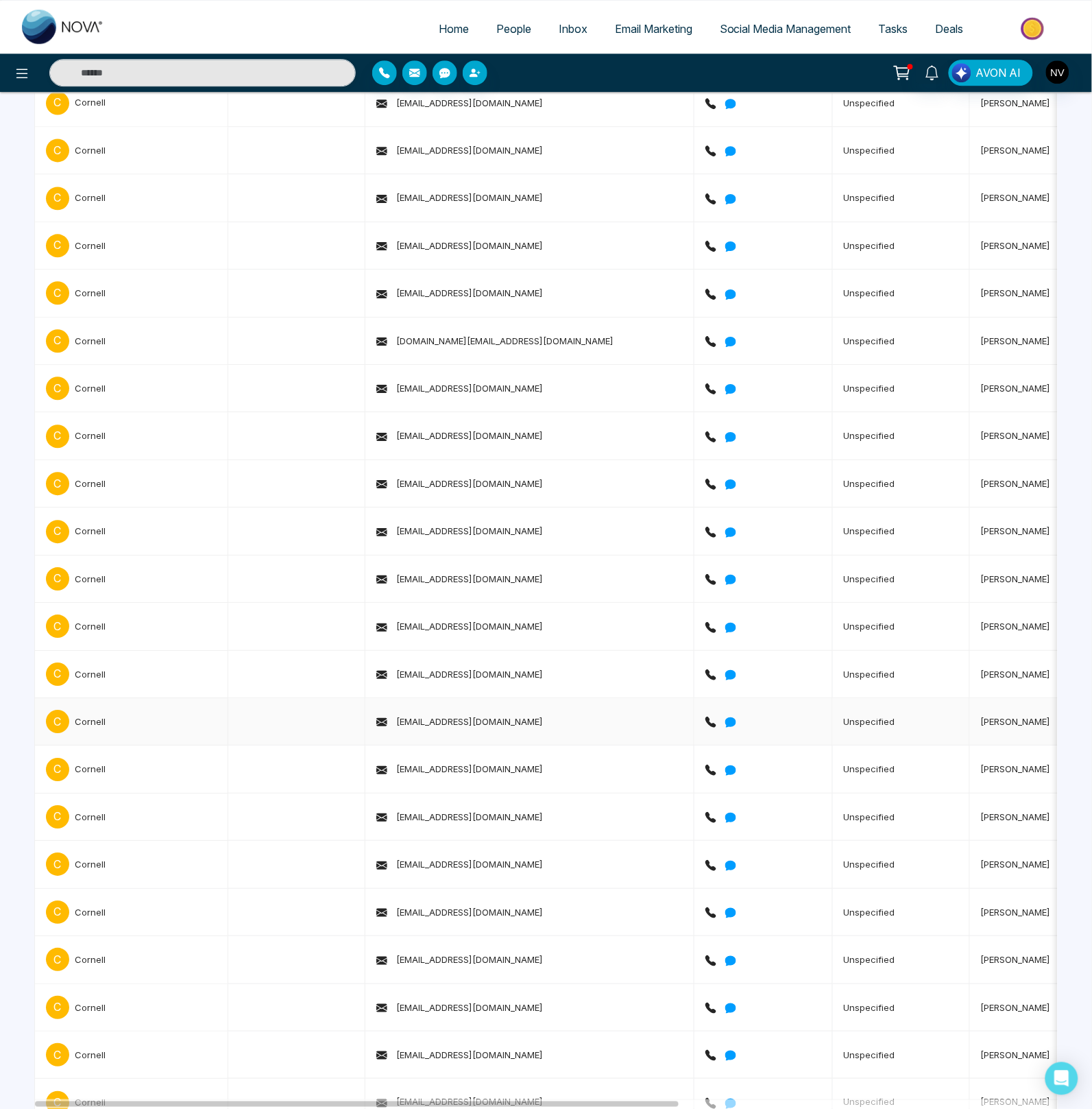
scroll to position [4089, 0]
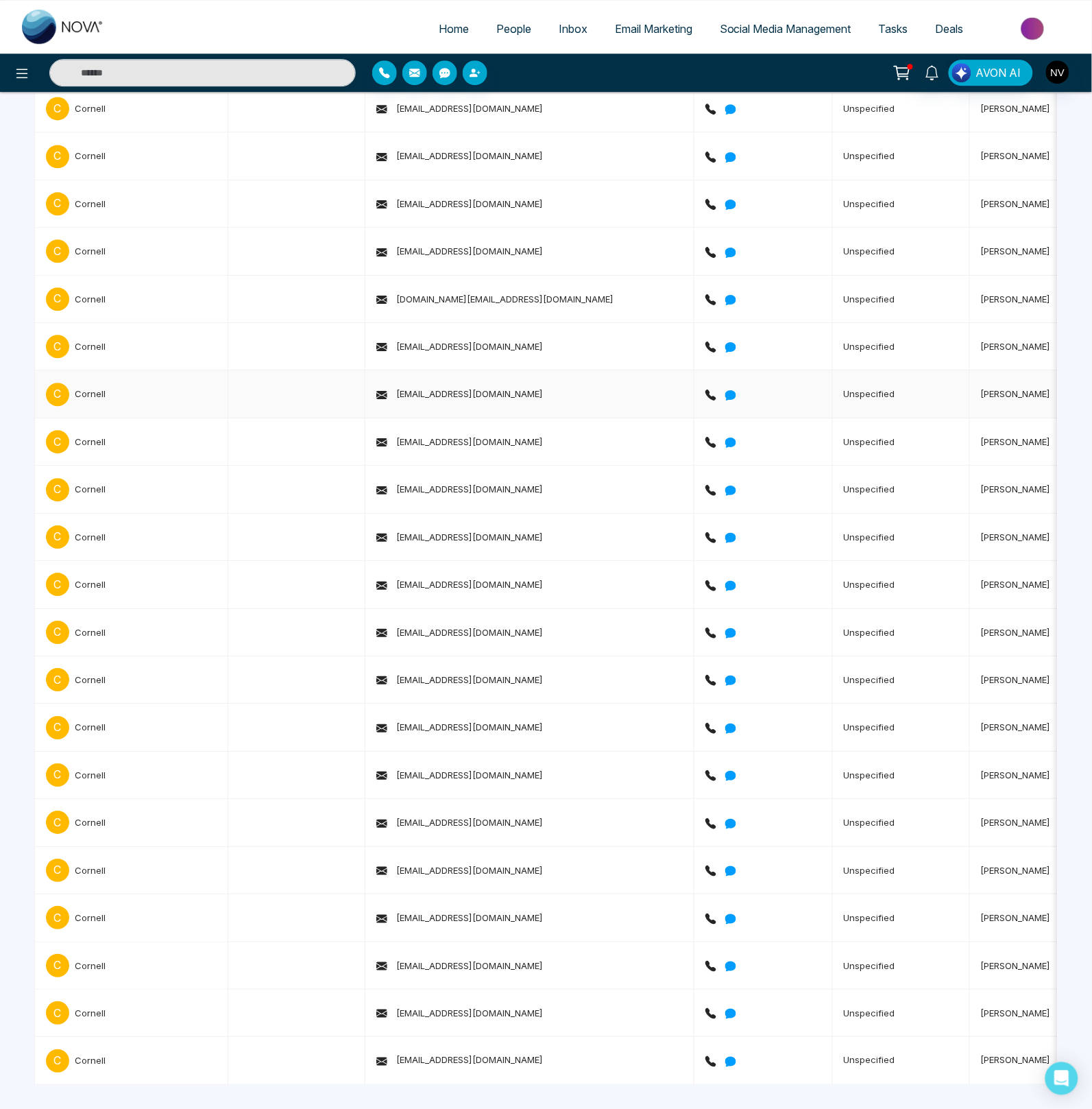
drag, startPoint x: 594, startPoint y: 687, endPoint x: 583, endPoint y: 383, distance: 304.2
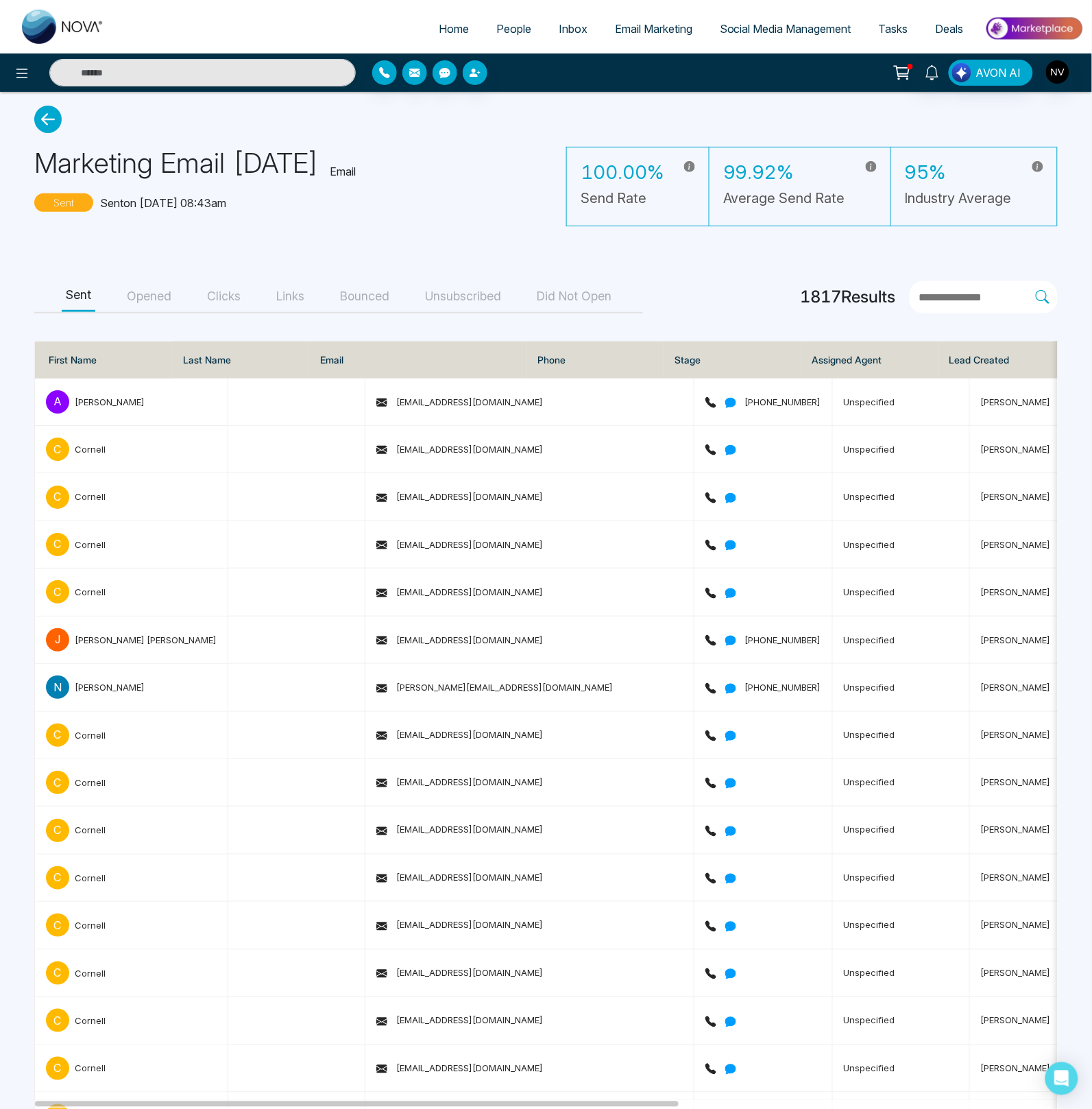
scroll to position [0, 0]
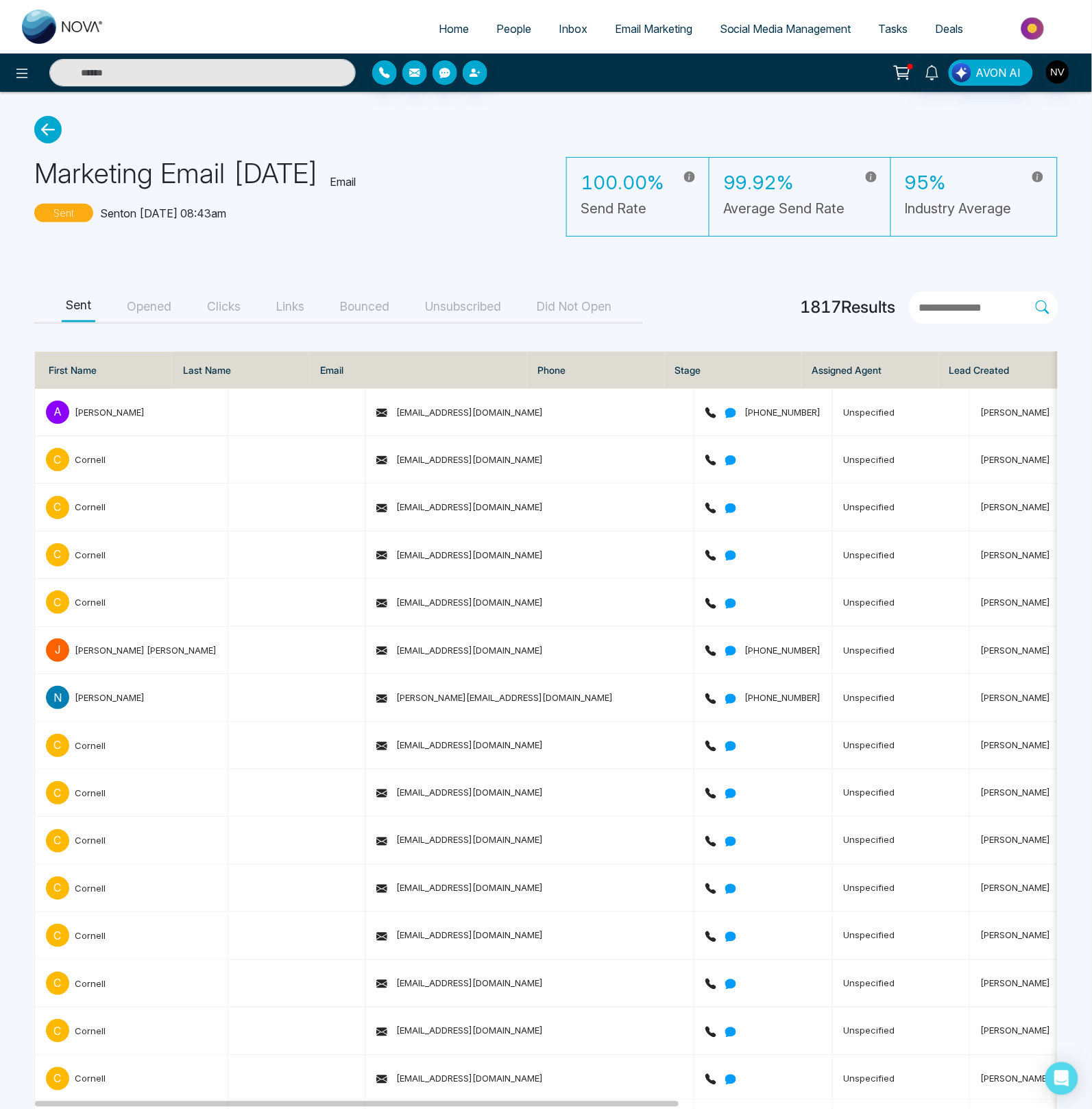
click at [167, 315] on button "Opened" at bounding box center [149, 307] width 53 height 31
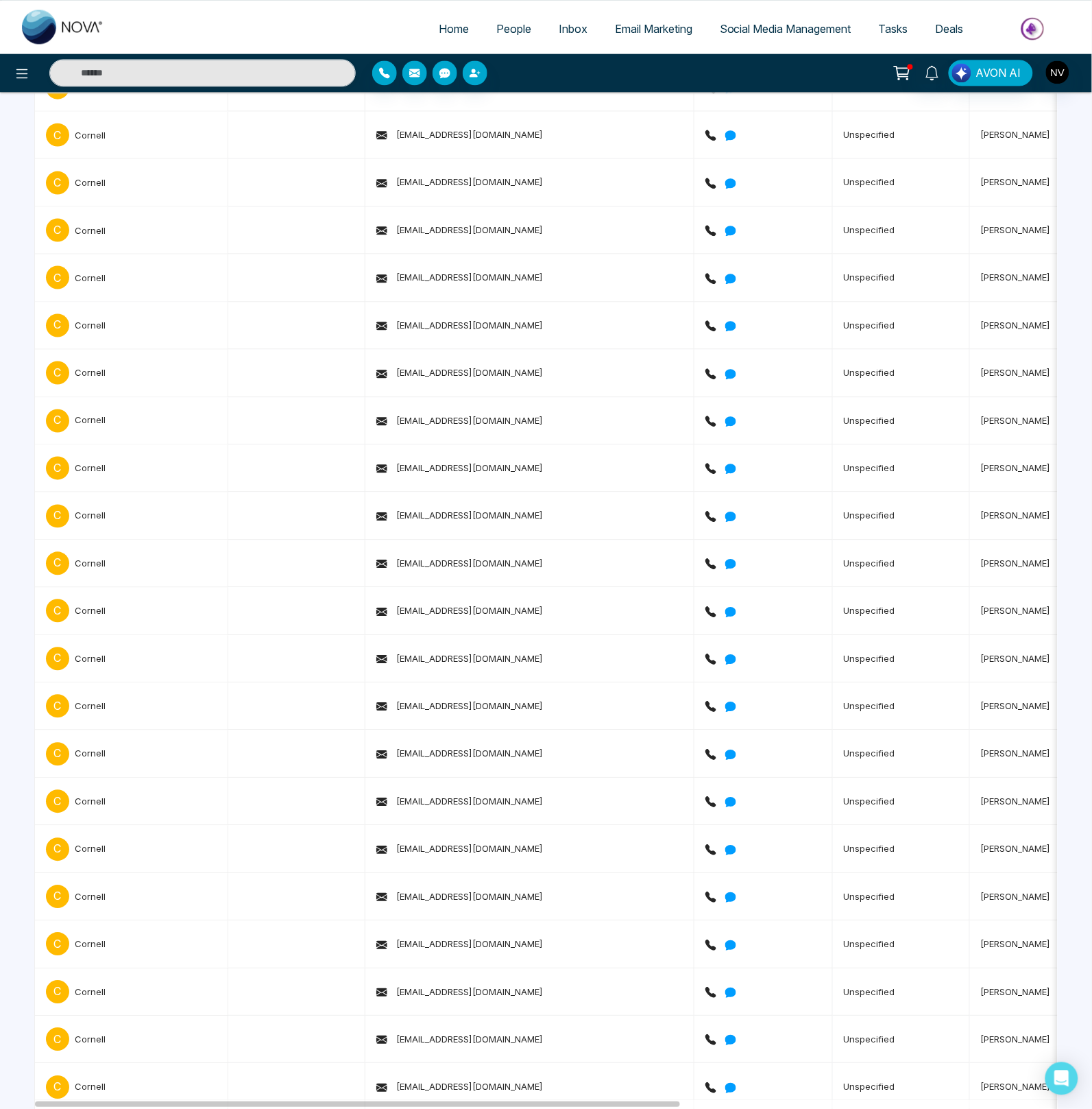
scroll to position [4073, 0]
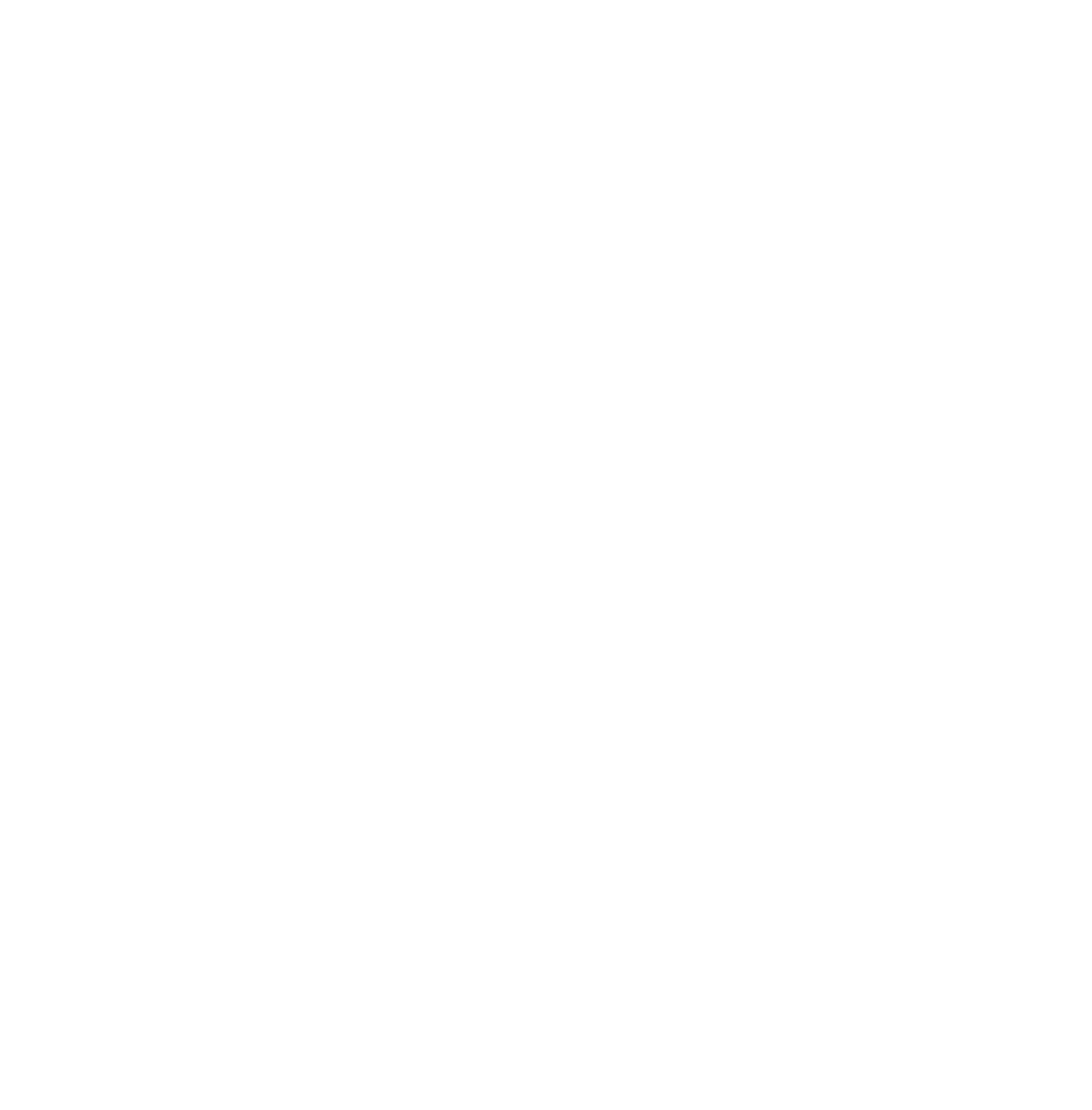
select select "*"
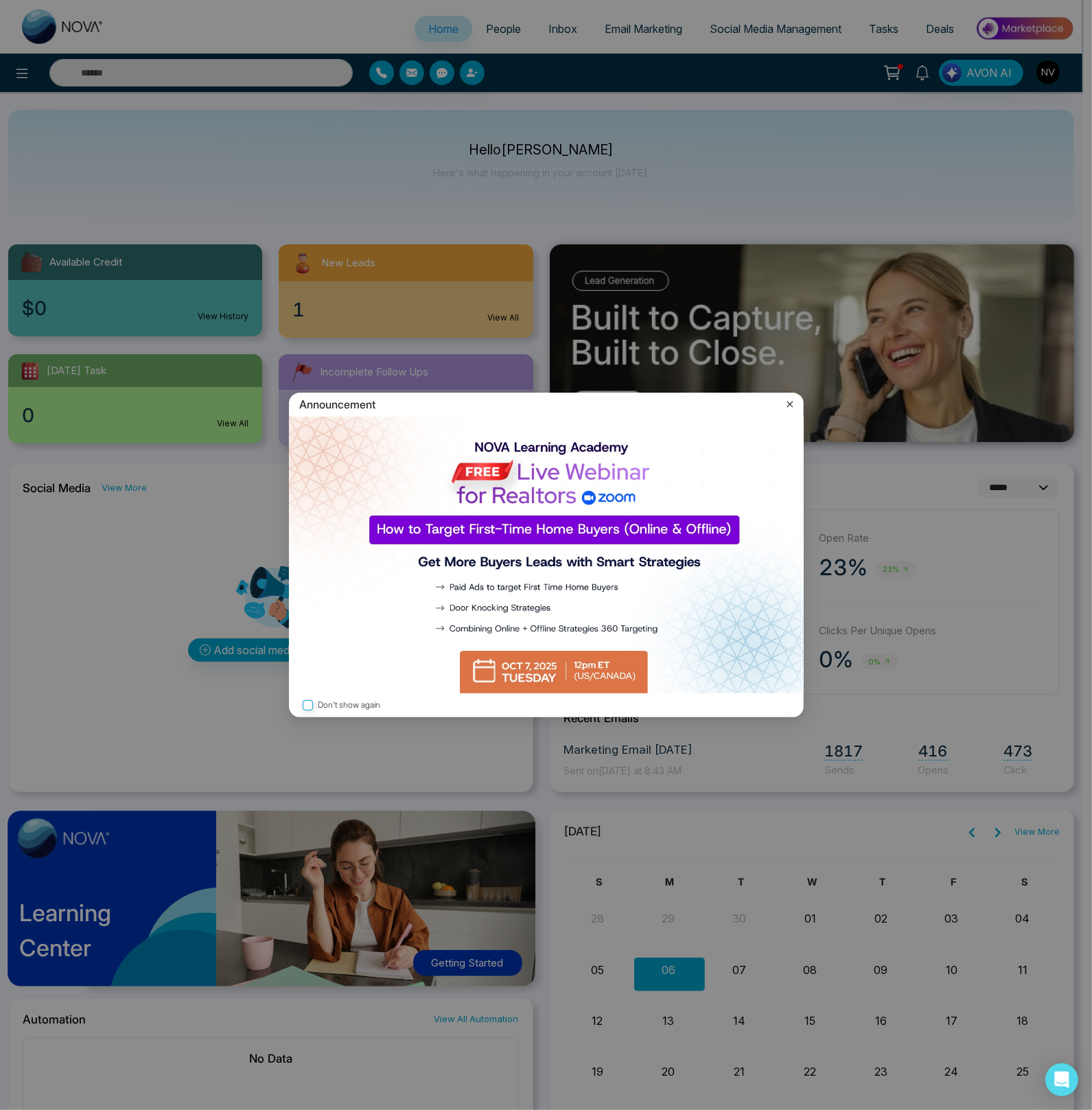
click at [781, 399] on div "Announcement" at bounding box center [546, 405] width 515 height 24
click at [786, 402] on icon at bounding box center [791, 405] width 14 height 14
